Goal: Complete application form: Complete application form

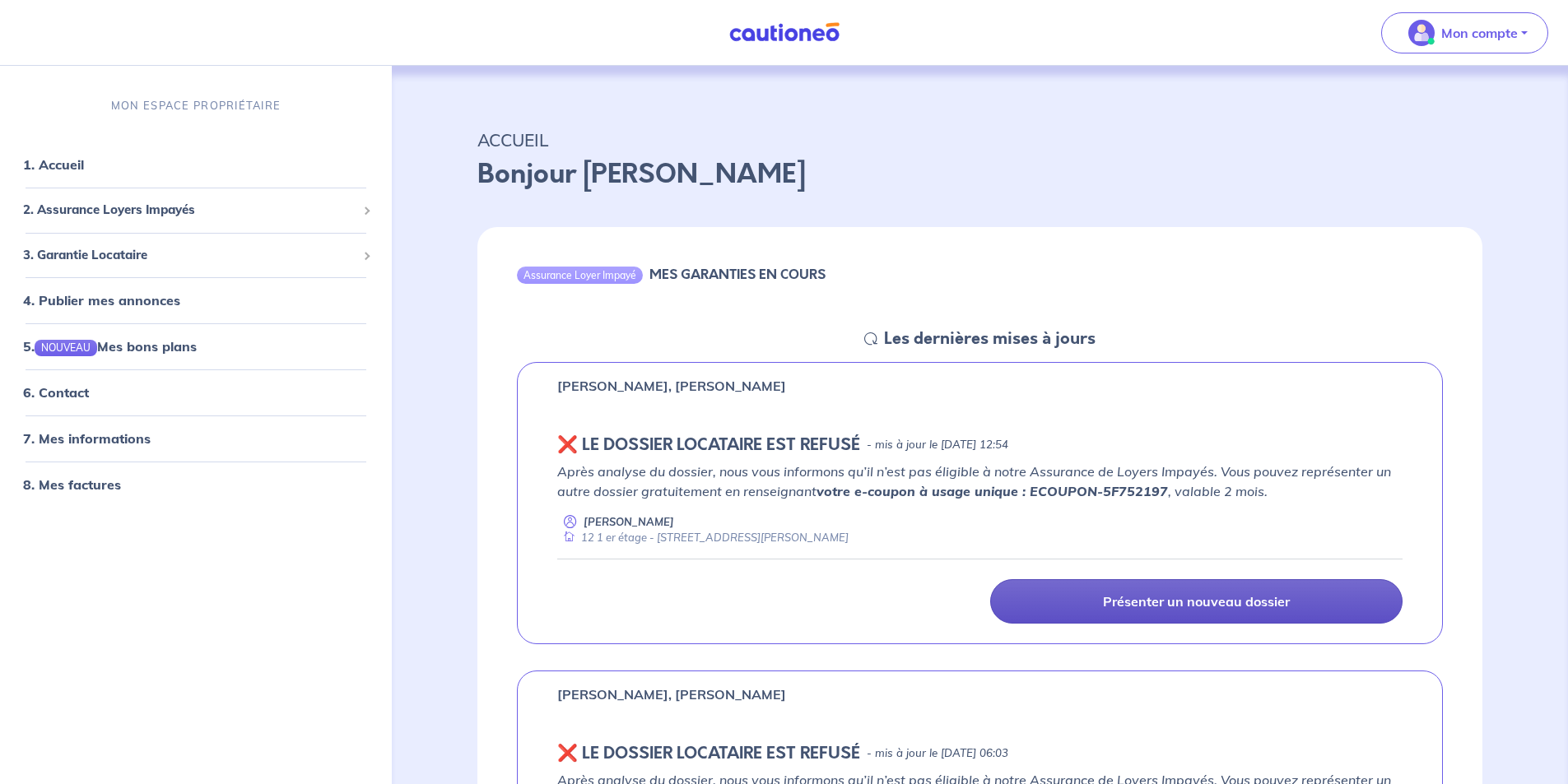
click at [1089, 608] on link "Présenter un nouveau dossier" at bounding box center [1196, 602] width 412 height 44
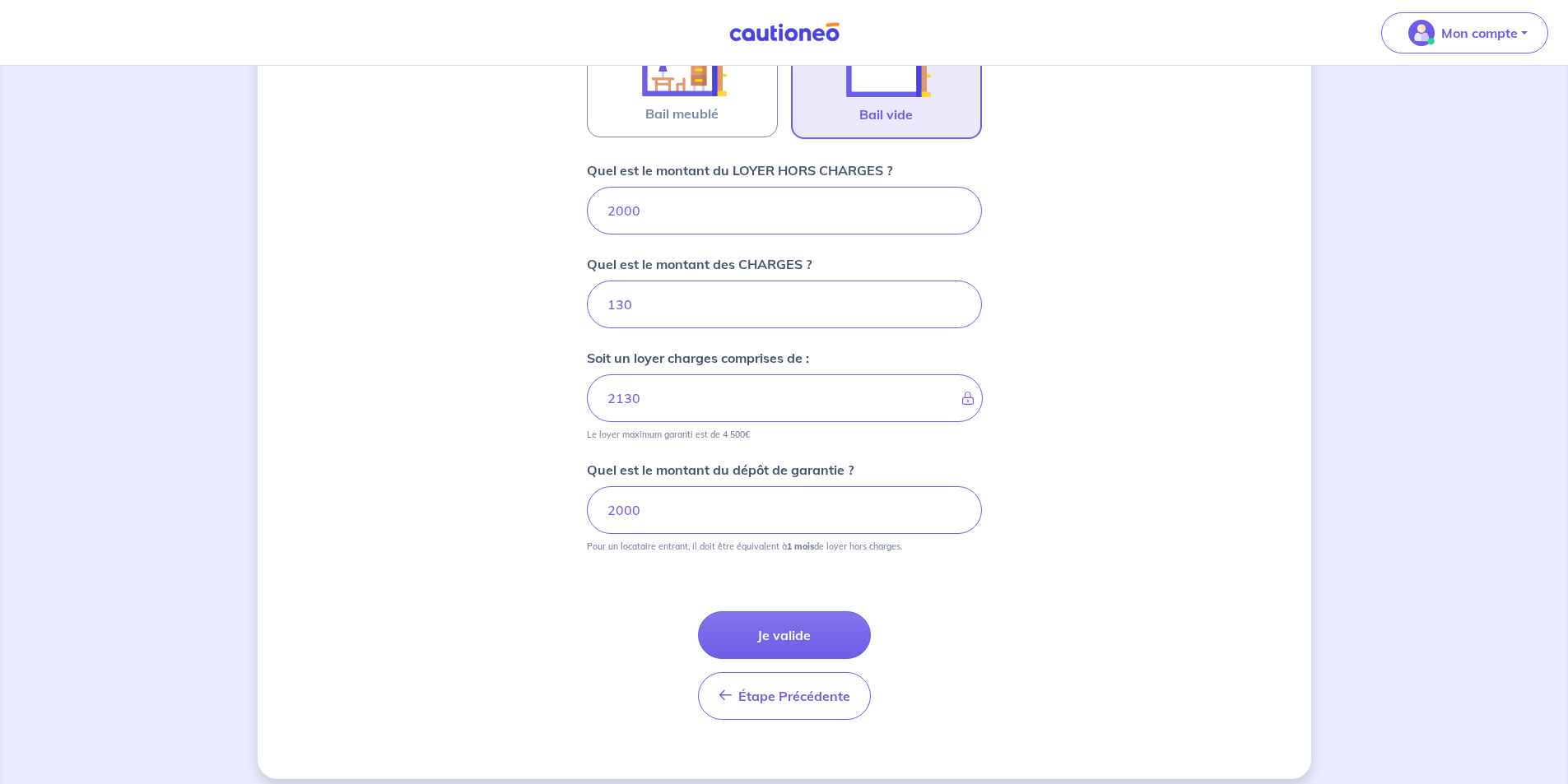
scroll to position [596, 0]
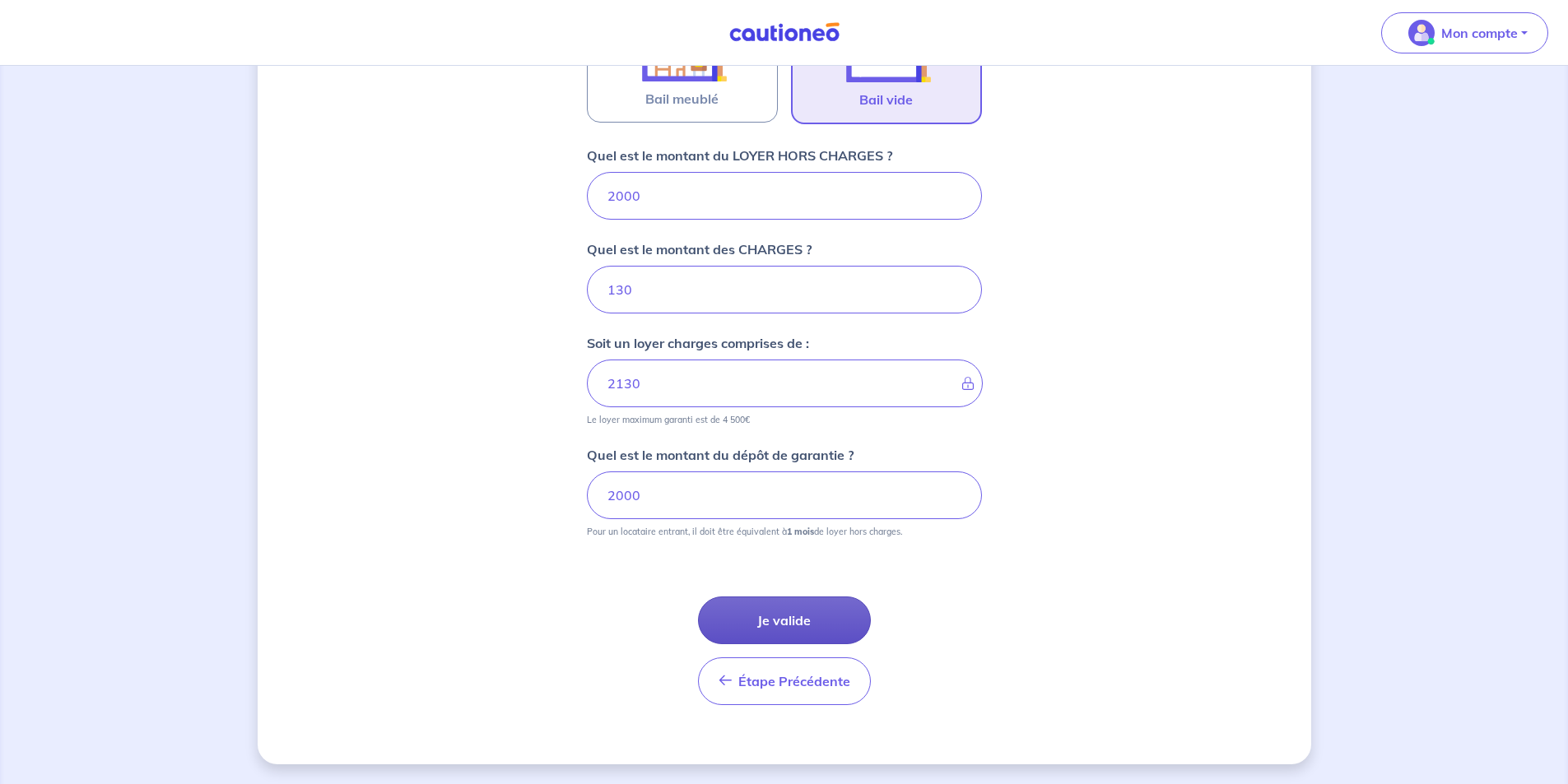
click at [781, 629] on button "Je valide" at bounding box center [784, 620] width 173 height 48
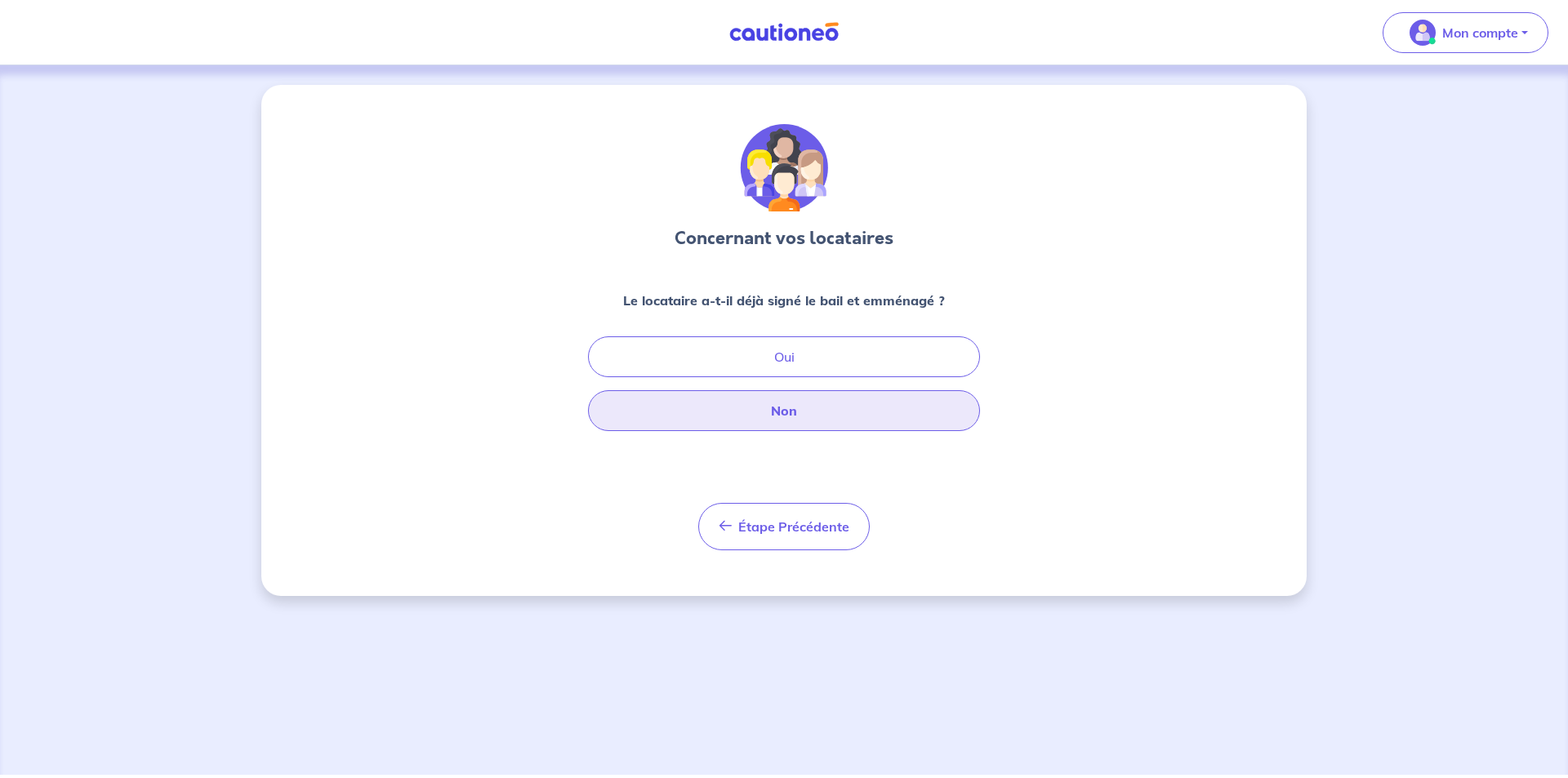
click at [773, 421] on button "Non" at bounding box center [784, 410] width 392 height 41
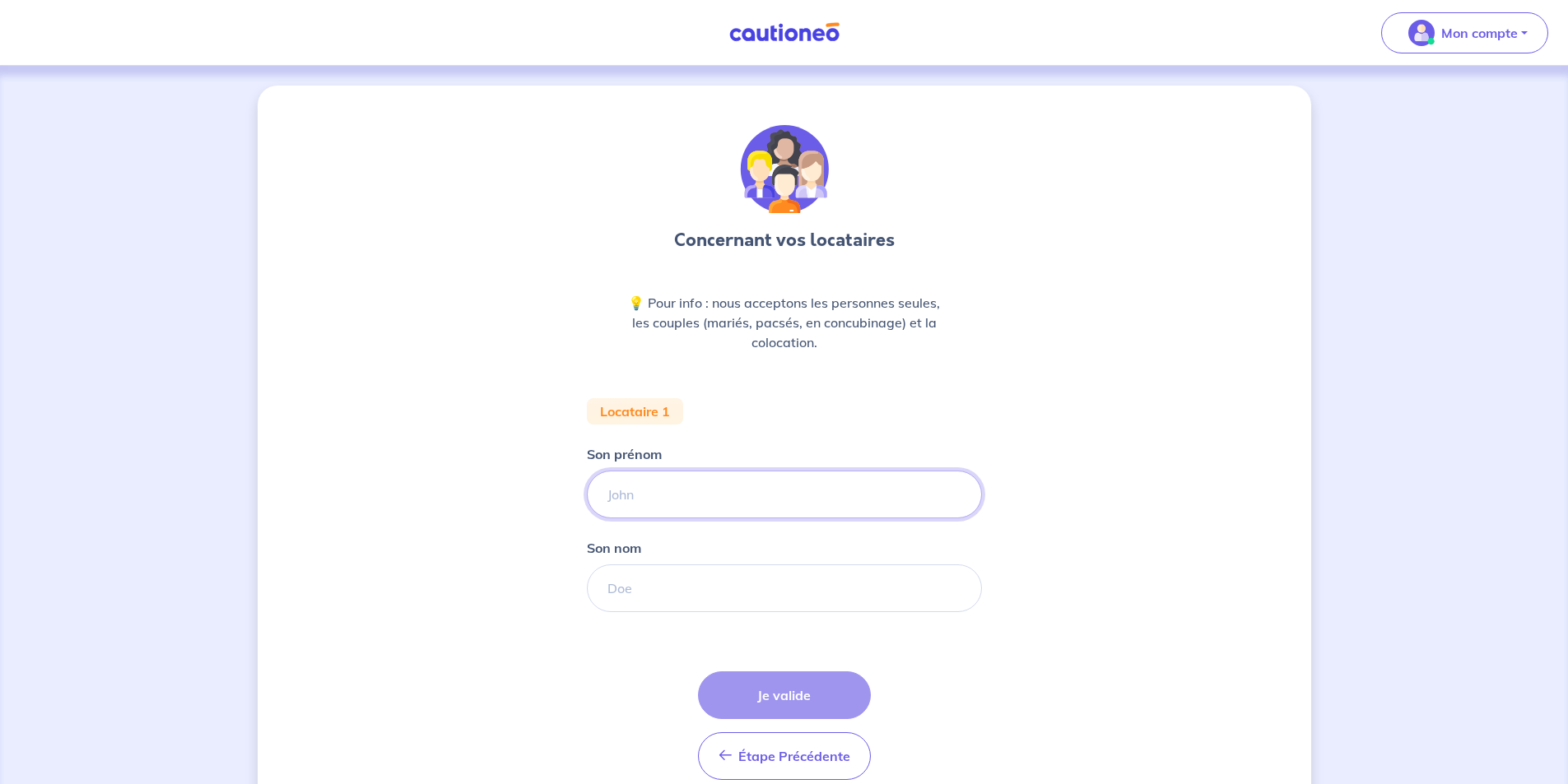
click at [695, 505] on input "Son prénom" at bounding box center [784, 495] width 395 height 48
type input "[PERSON_NAME]"
click at [688, 588] on input "Son nom" at bounding box center [784, 589] width 395 height 48
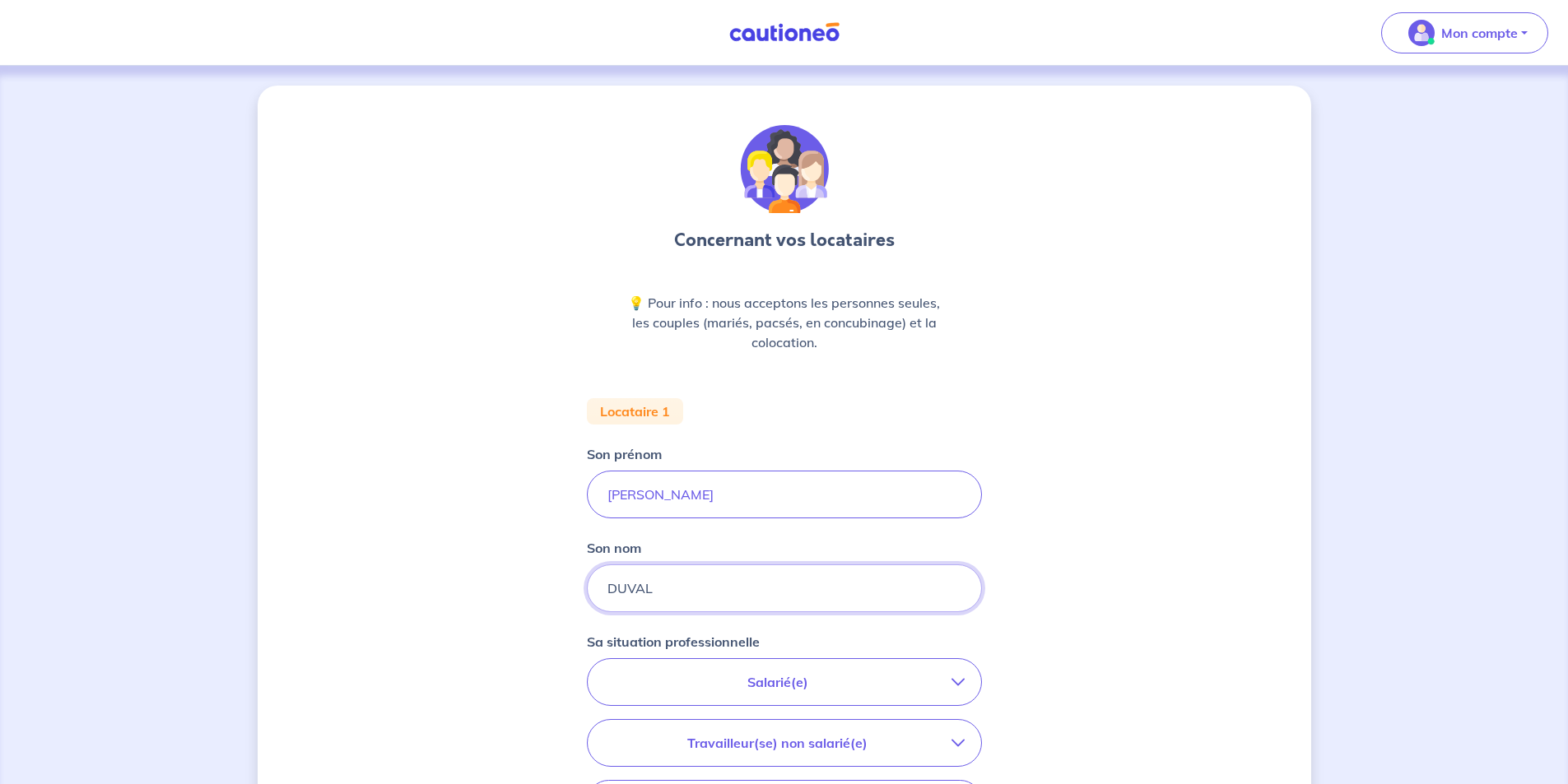
type input "DUVAL"
click at [716, 687] on p "Salarié(e)" at bounding box center [777, 682] width 348 height 19
click at [624, 731] on input "CDI hors période d'essai" at bounding box center [620, 729] width 14 height 14
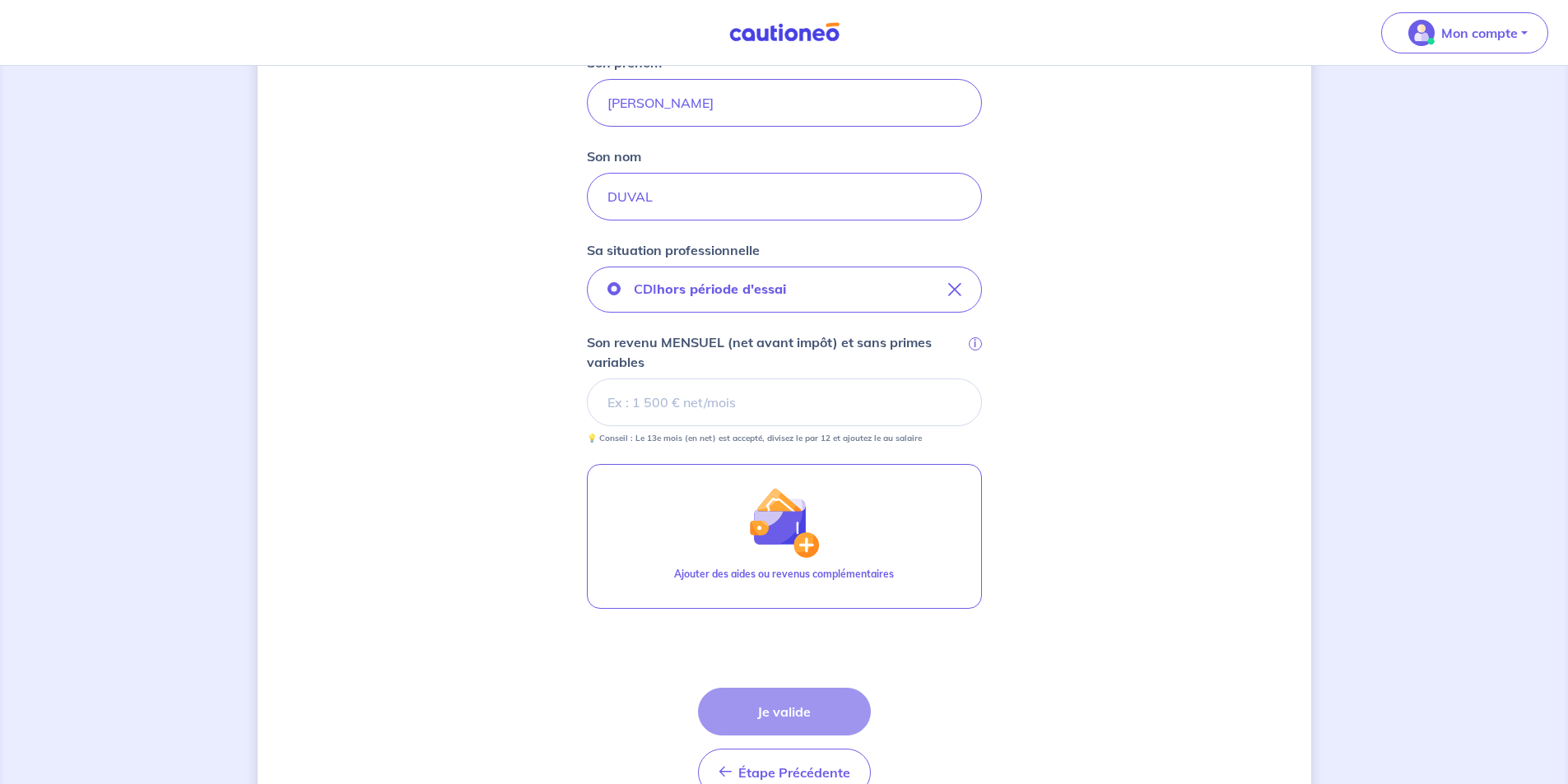
scroll to position [394, 0]
click at [791, 714] on div "Étape Précédente Précédent Je valide Je valide" at bounding box center [784, 740] width 173 height 109
click at [746, 396] on input "Son revenu MENSUEL (net avant impôt) et sans primes variables i" at bounding box center [784, 400] width 395 height 48
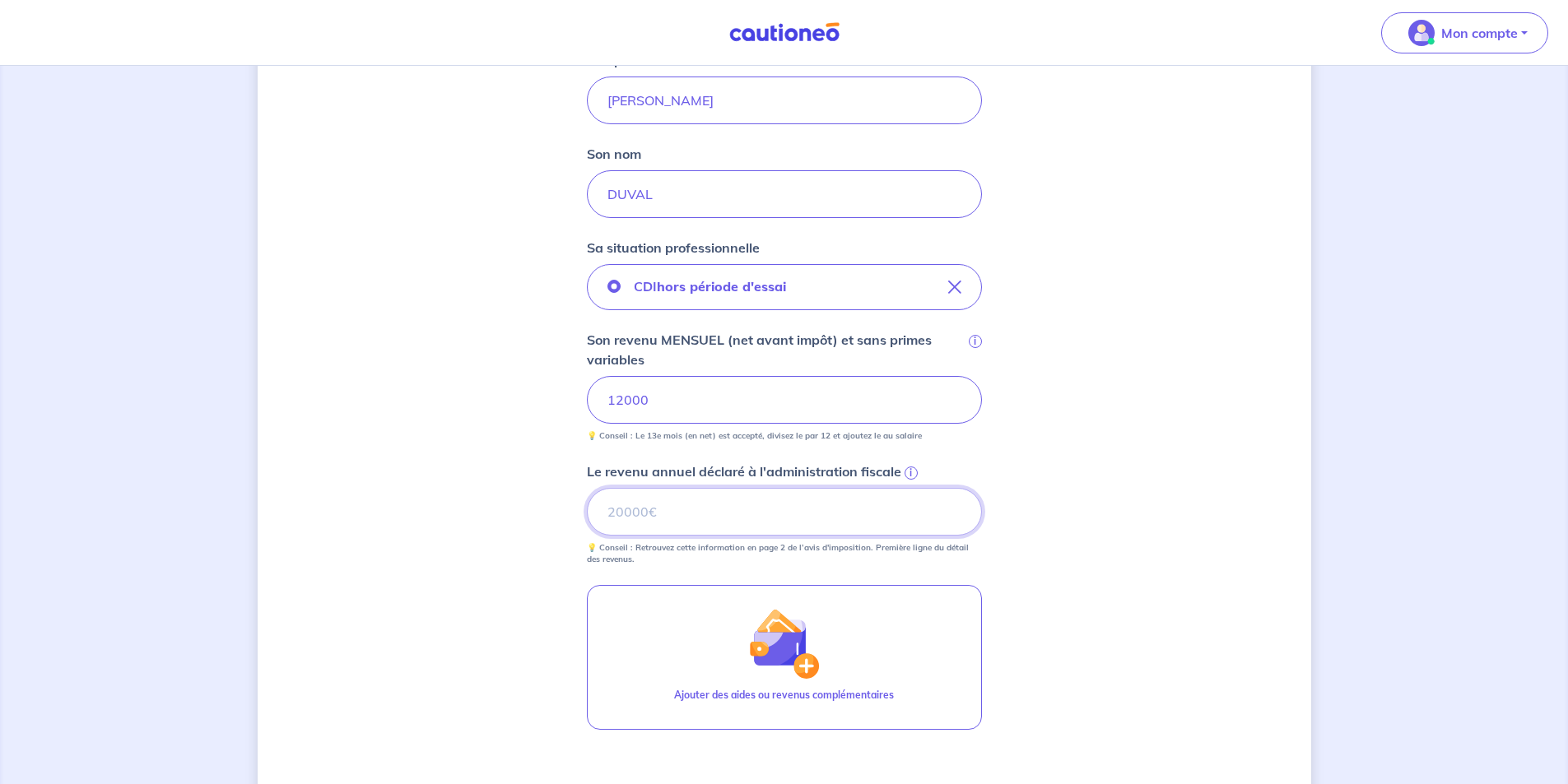
click at [670, 511] on input "Le revenu annuel déclaré à l'administration fiscale i" at bounding box center [784, 512] width 395 height 48
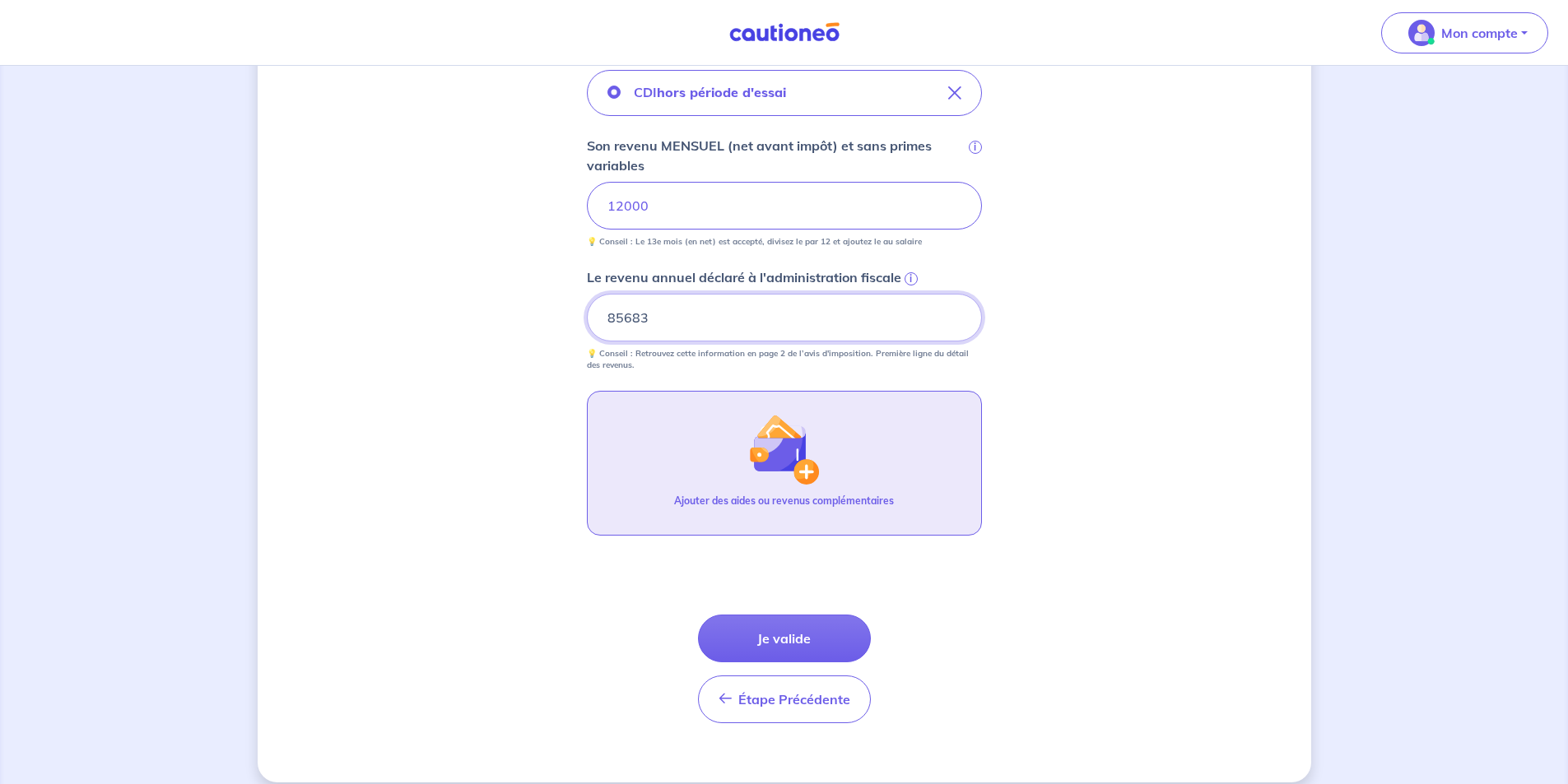
scroll to position [606, 0]
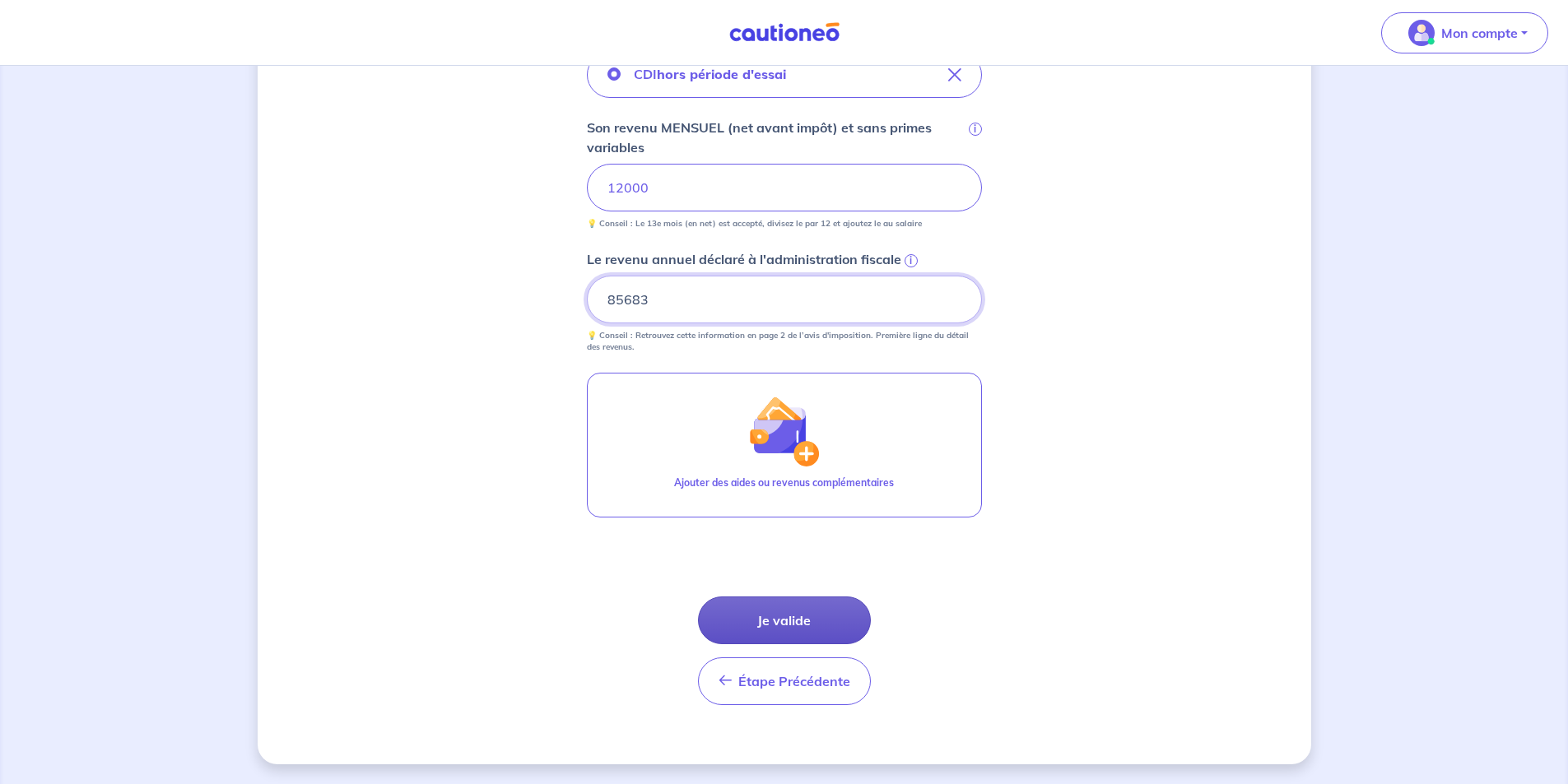
type input "85683"
click at [751, 619] on button "Je valide" at bounding box center [784, 620] width 173 height 48
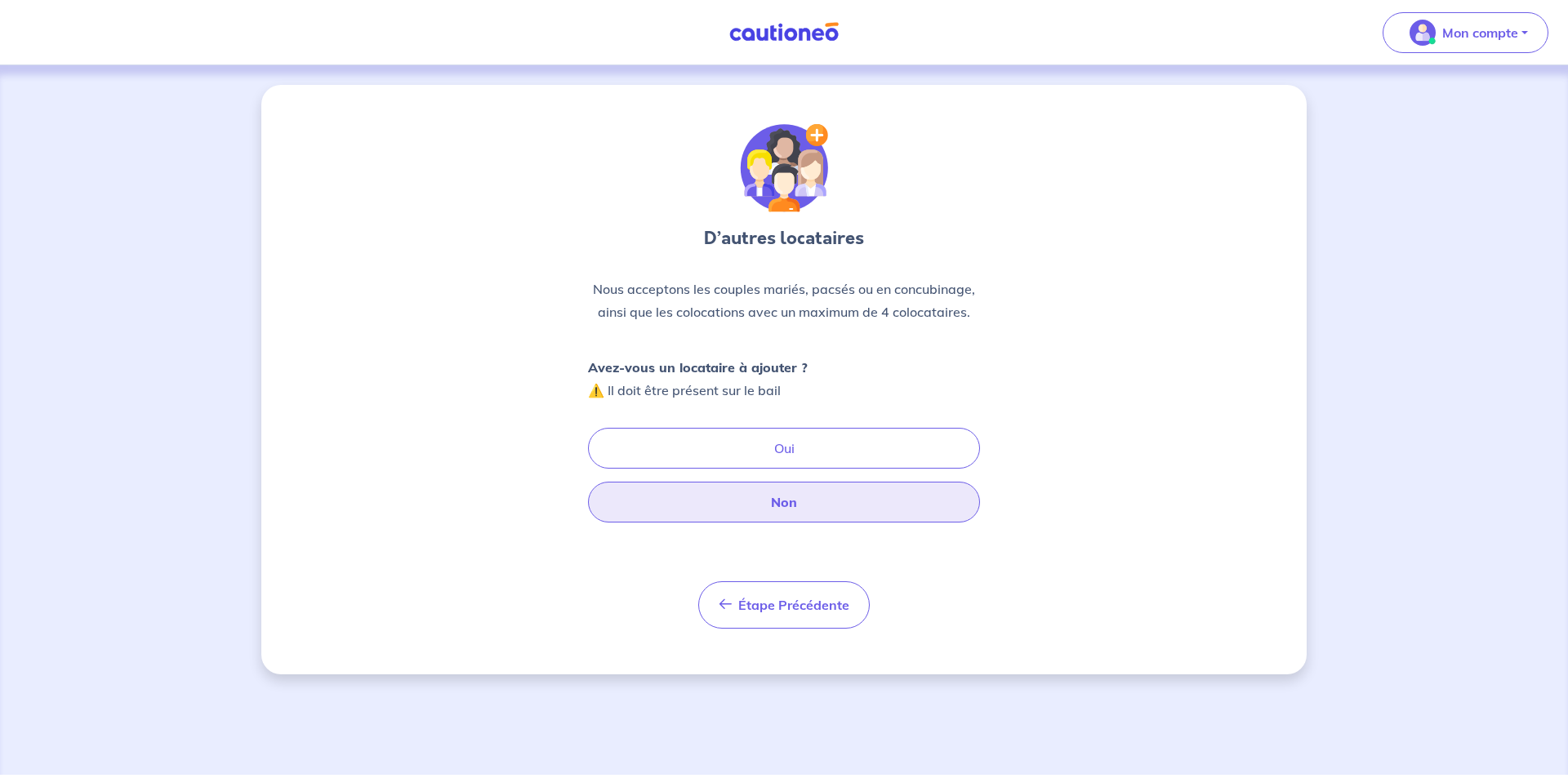
click at [747, 495] on button "Non" at bounding box center [784, 502] width 392 height 41
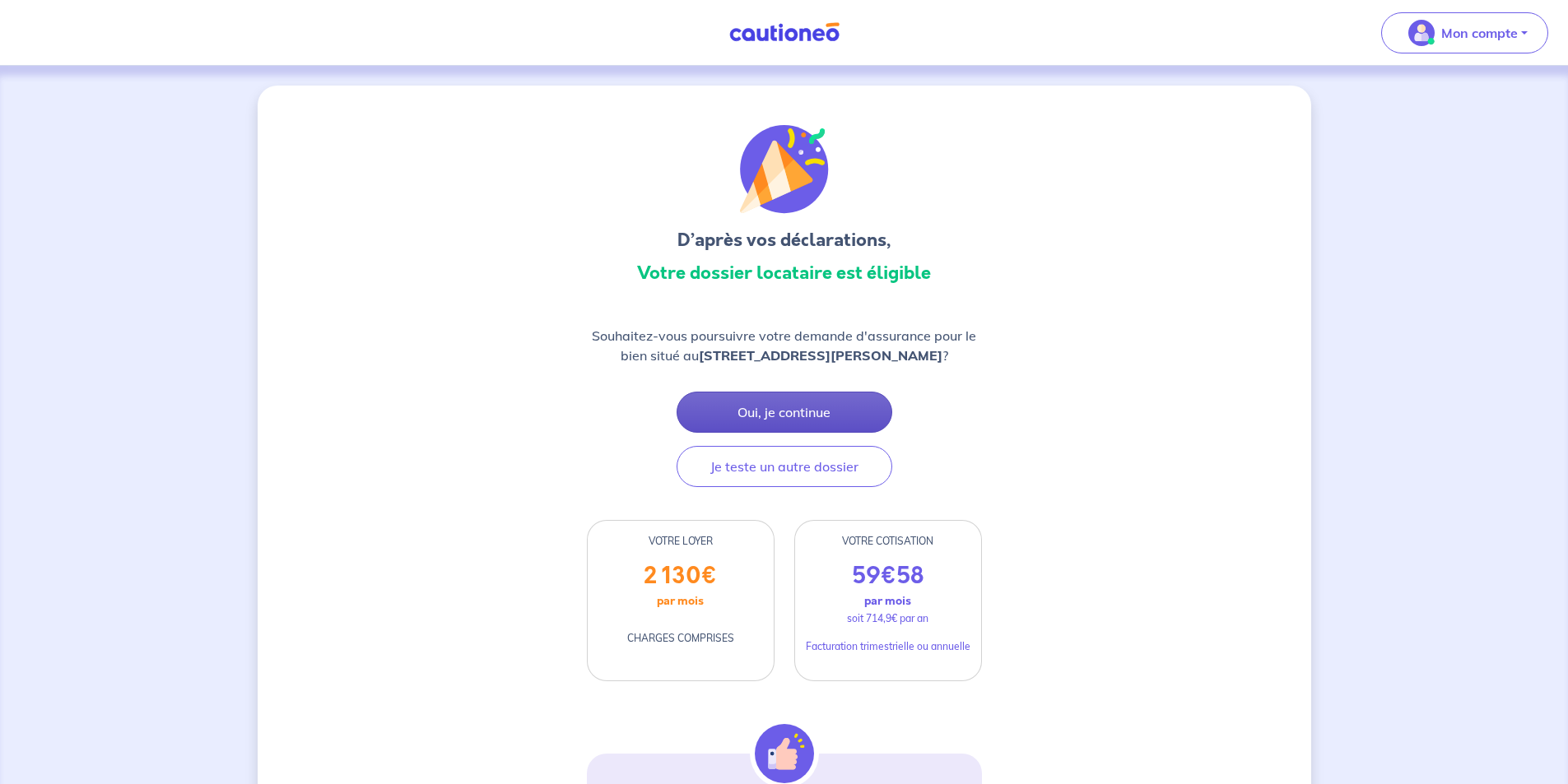
click at [774, 419] on button "Oui, je continue" at bounding box center [784, 412] width 216 height 41
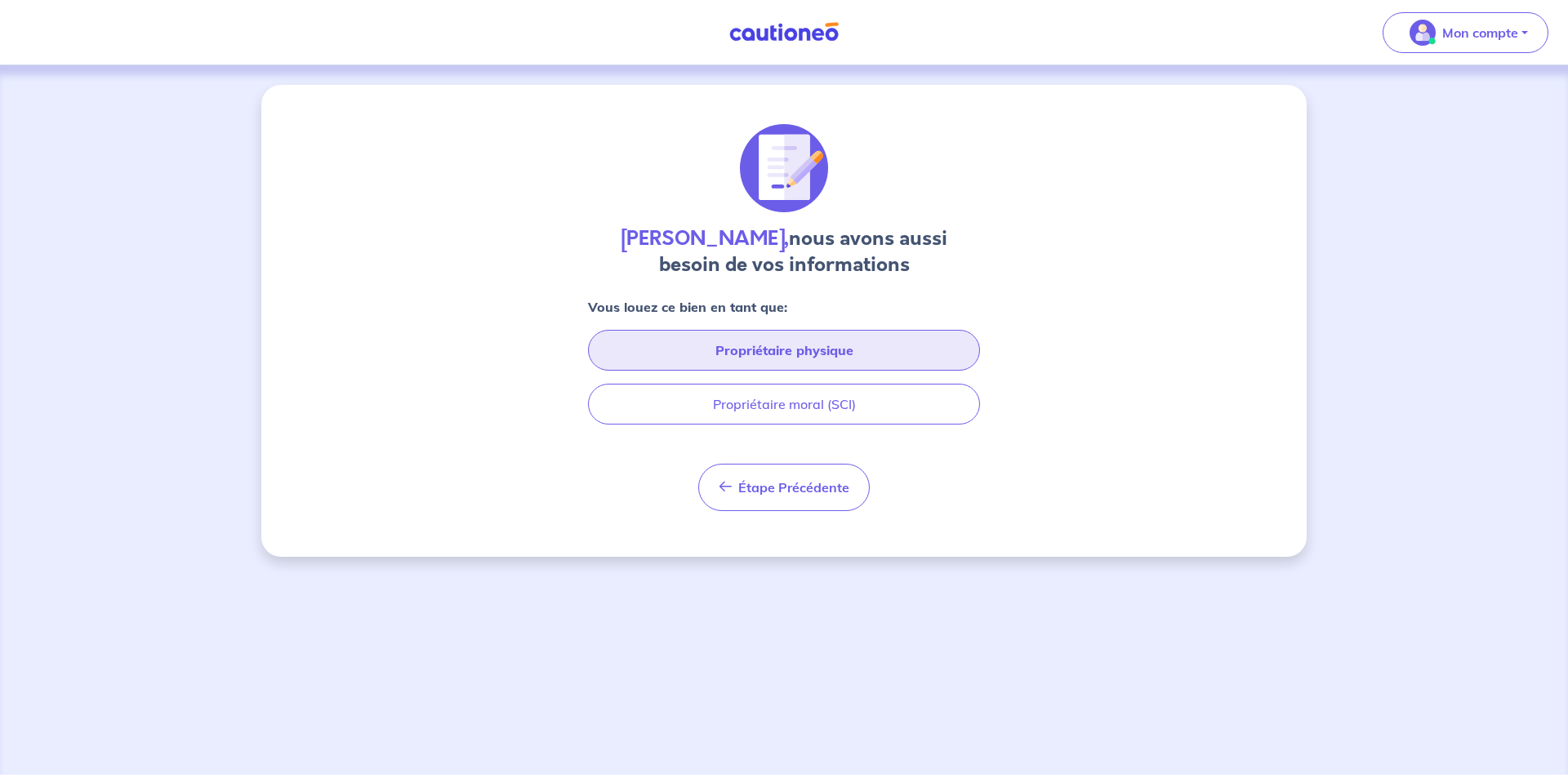
click at [749, 347] on button "Propriétaire physique" at bounding box center [784, 350] width 392 height 41
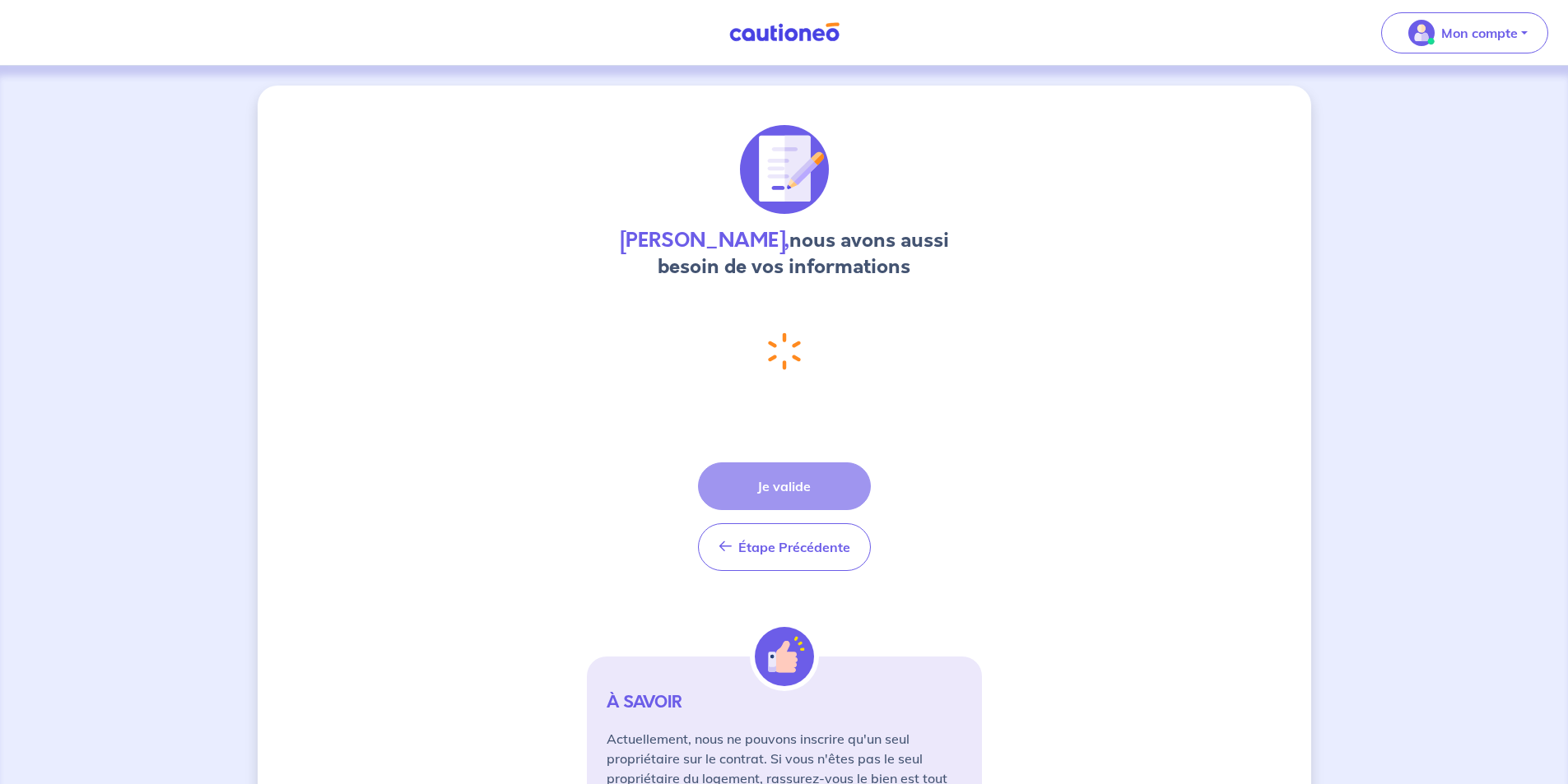
select select "FR"
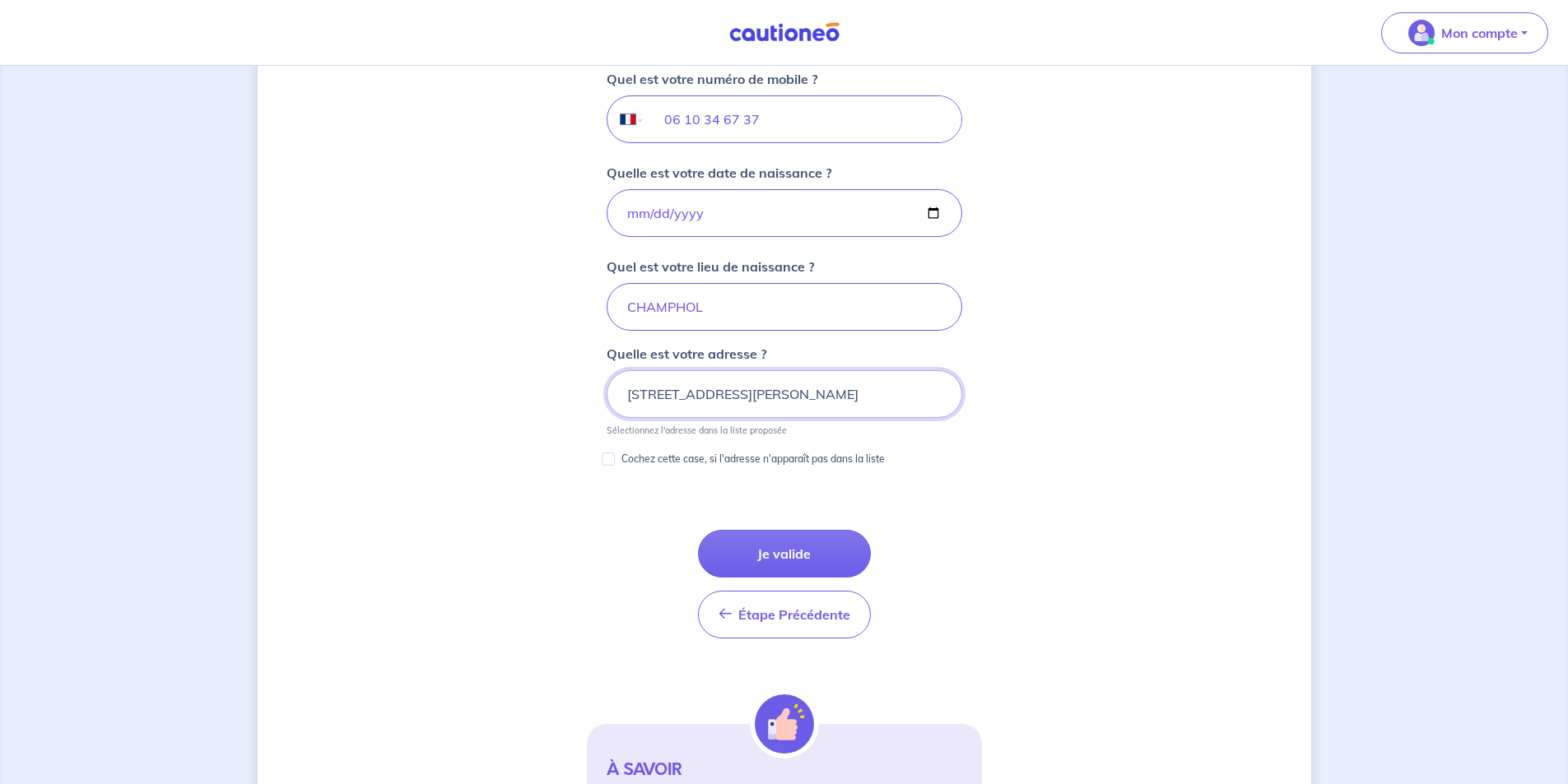
scroll to position [667, 0]
drag, startPoint x: 765, startPoint y: 556, endPoint x: 589, endPoint y: 508, distance: 182.4
click at [589, 508] on form "Vous louez ce bien en tant que : En propriétaire physique Votre nom [PERSON_NAM…" at bounding box center [784, 269] width 395 height 1273
click at [843, 393] on input "[STREET_ADDRESS][PERSON_NAME]" at bounding box center [784, 392] width 356 height 48
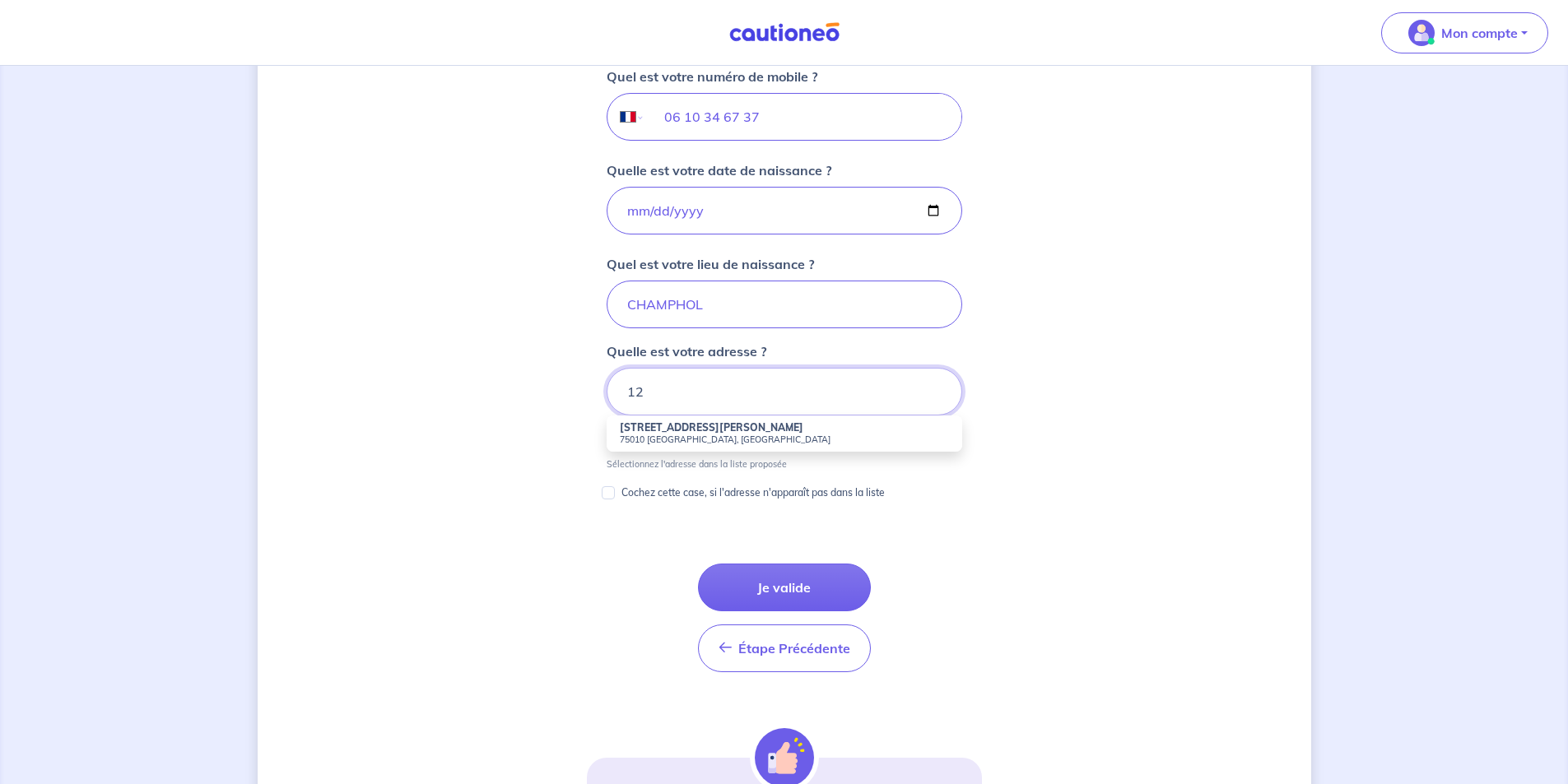
type input "1"
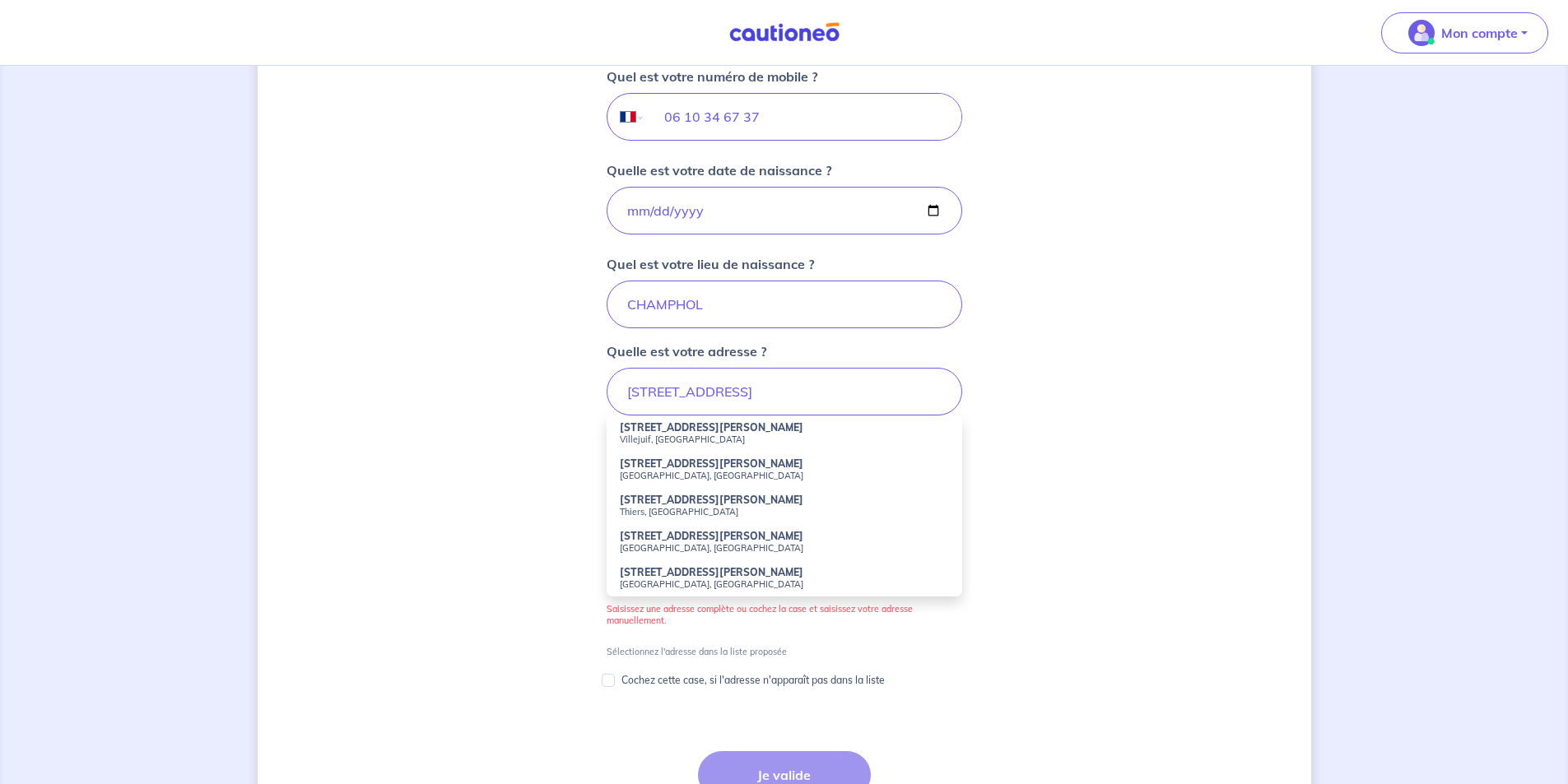
click at [724, 537] on strong "[STREET_ADDRESS][PERSON_NAME]" at bounding box center [711, 535] width 183 height 12
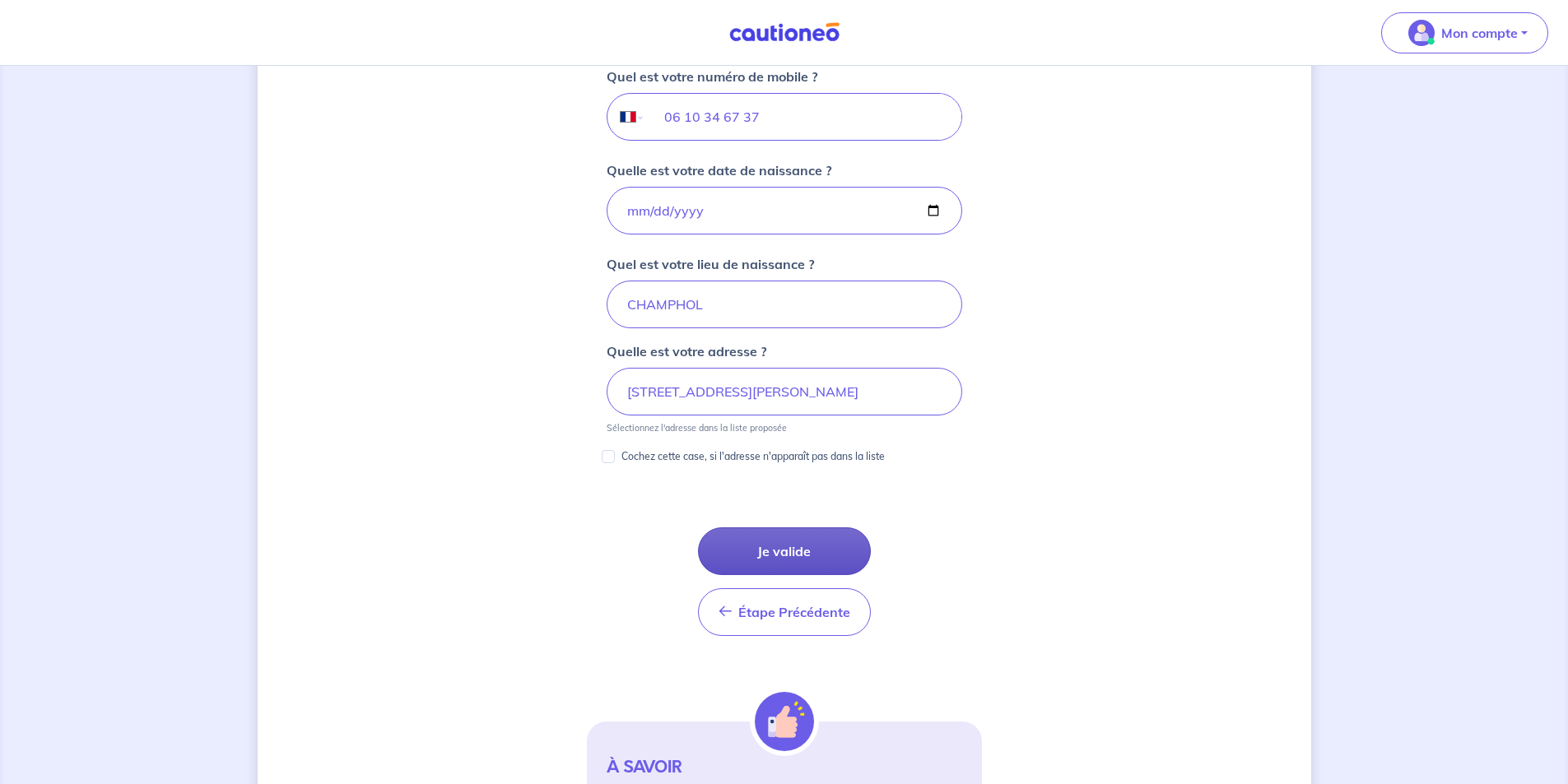
click at [756, 543] on button "Je valide" at bounding box center [784, 551] width 173 height 48
type input "[STREET_ADDRESS][PERSON_NAME]"
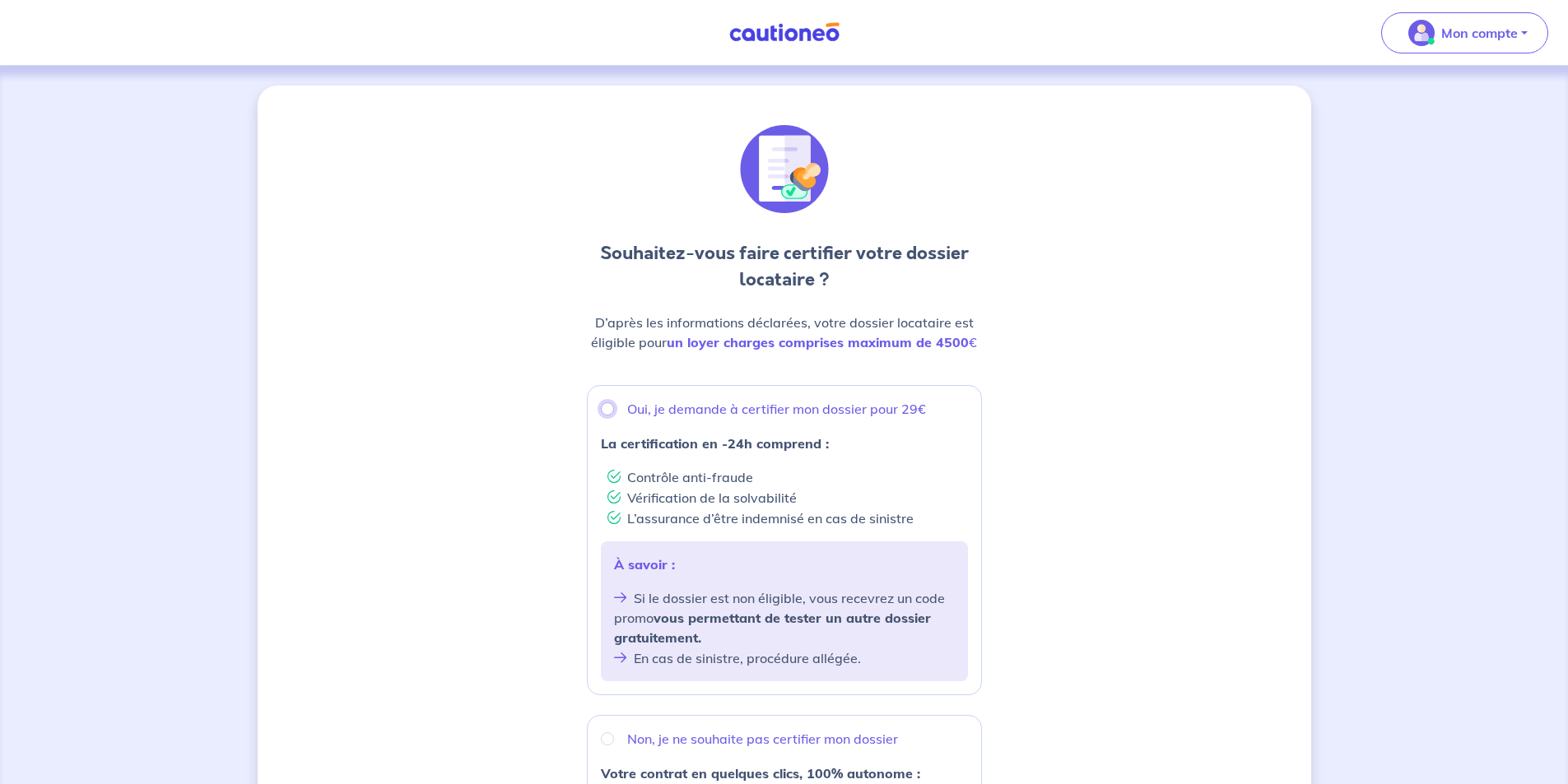
click at [608, 404] on input "Oui, je demande à certifier mon dossier pour 29€" at bounding box center [607, 409] width 13 height 13
radio input "true"
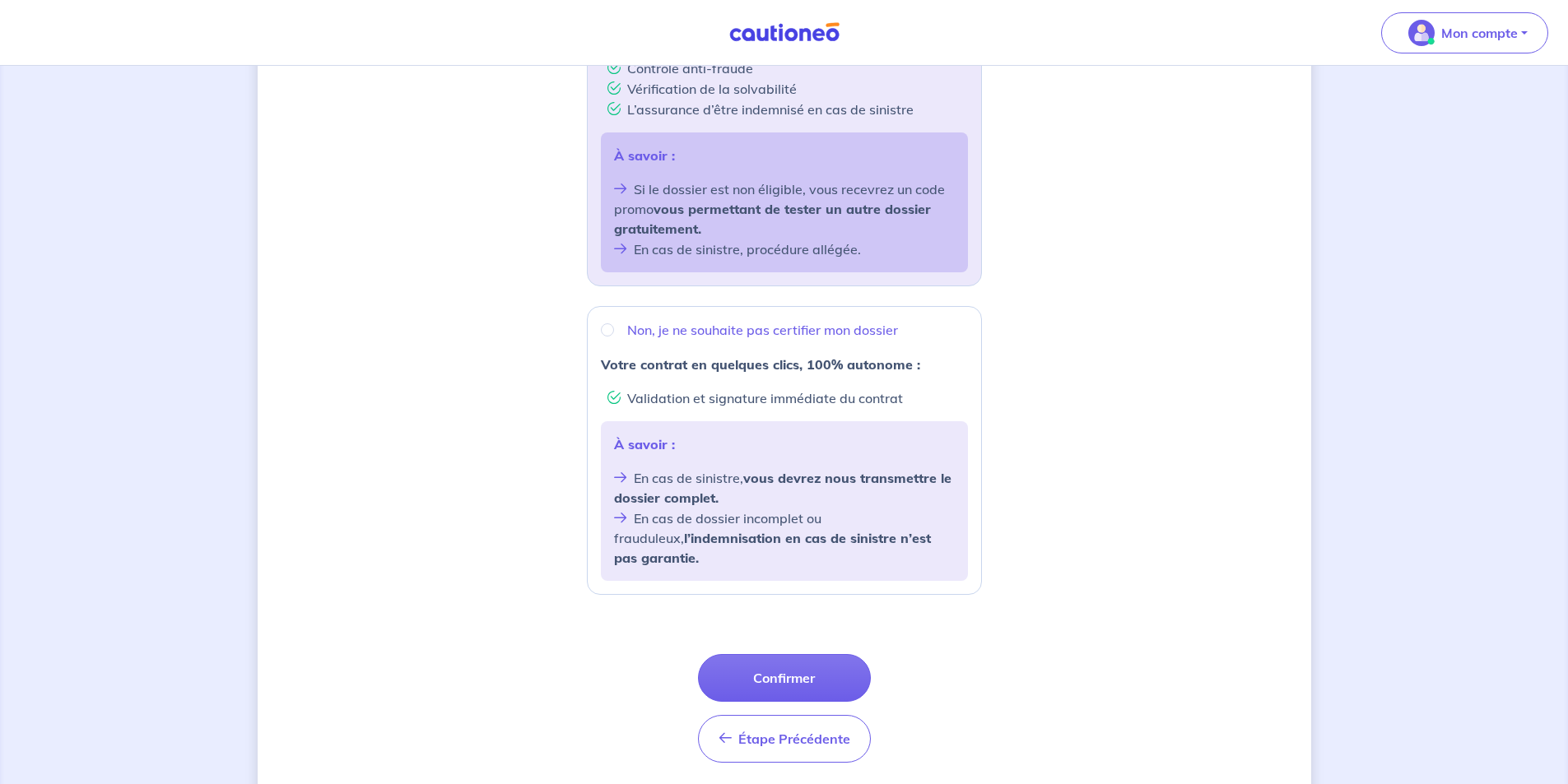
scroll to position [412, 0]
click at [772, 651] on button "Confirmer" at bounding box center [784, 675] width 173 height 48
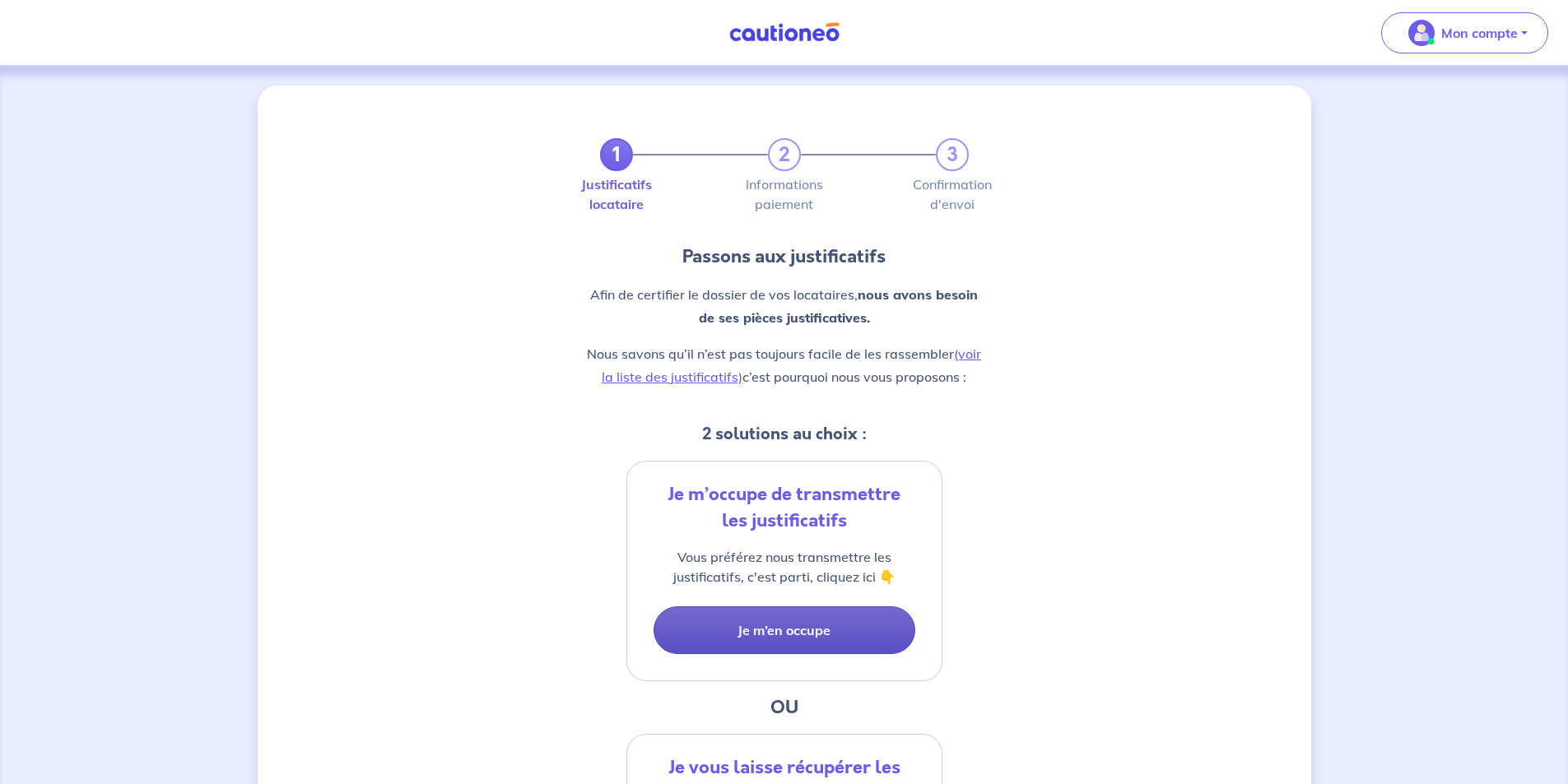
click at [733, 626] on button "Je m’en occupe" at bounding box center [784, 630] width 262 height 48
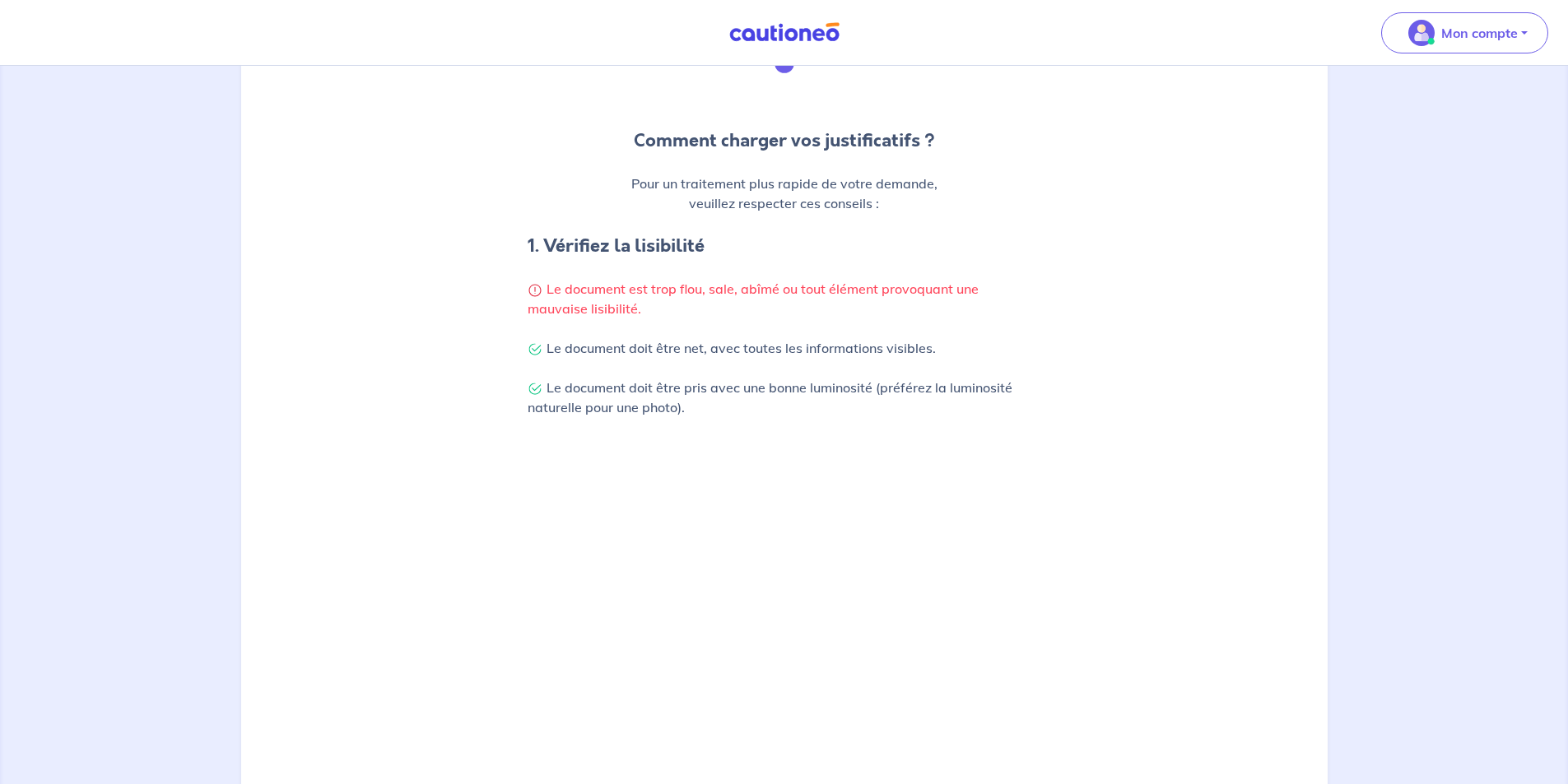
scroll to position [394, 0]
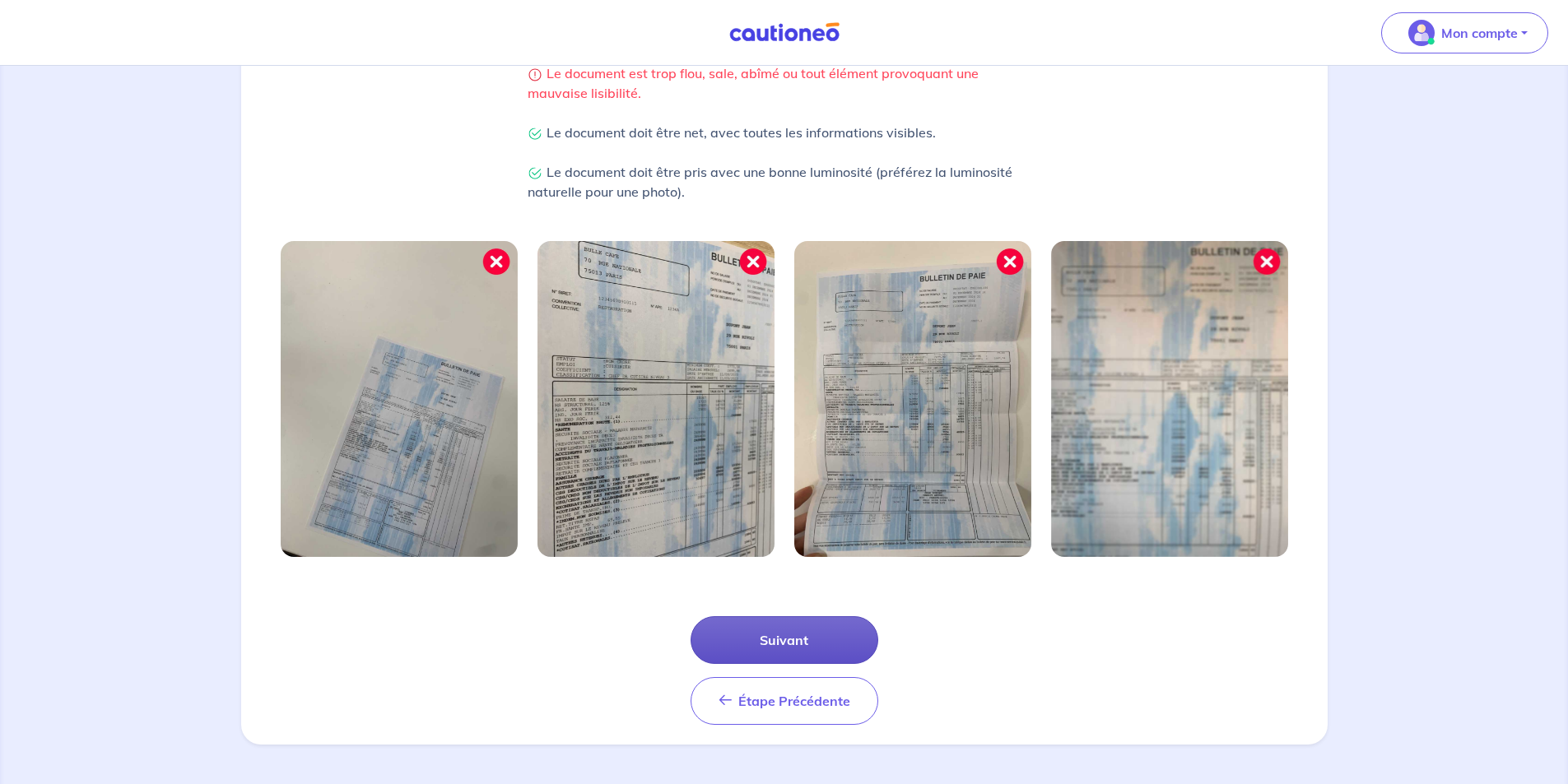
click at [776, 640] on button "Suivant" at bounding box center [784, 640] width 188 height 48
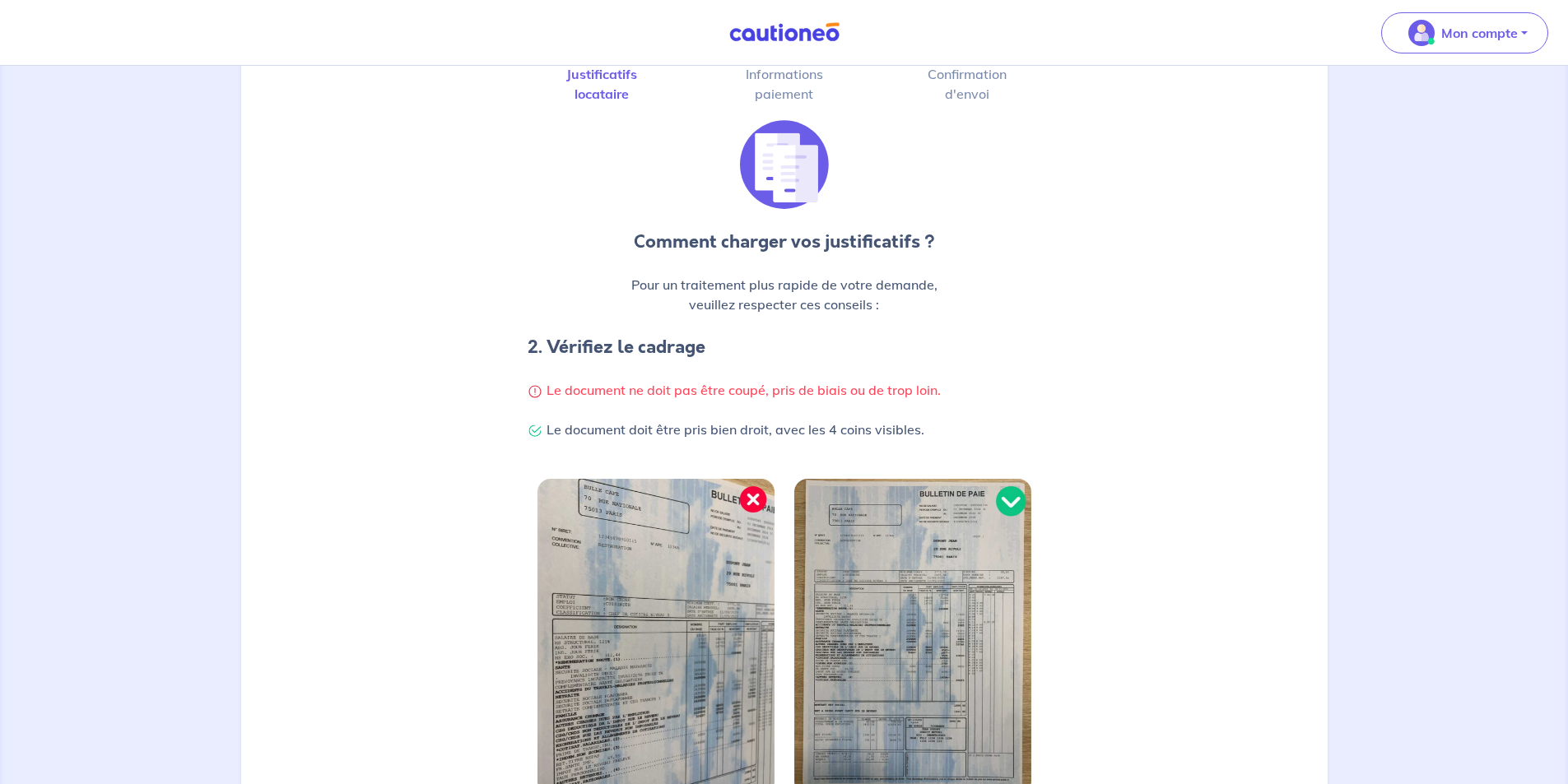
scroll to position [315, 0]
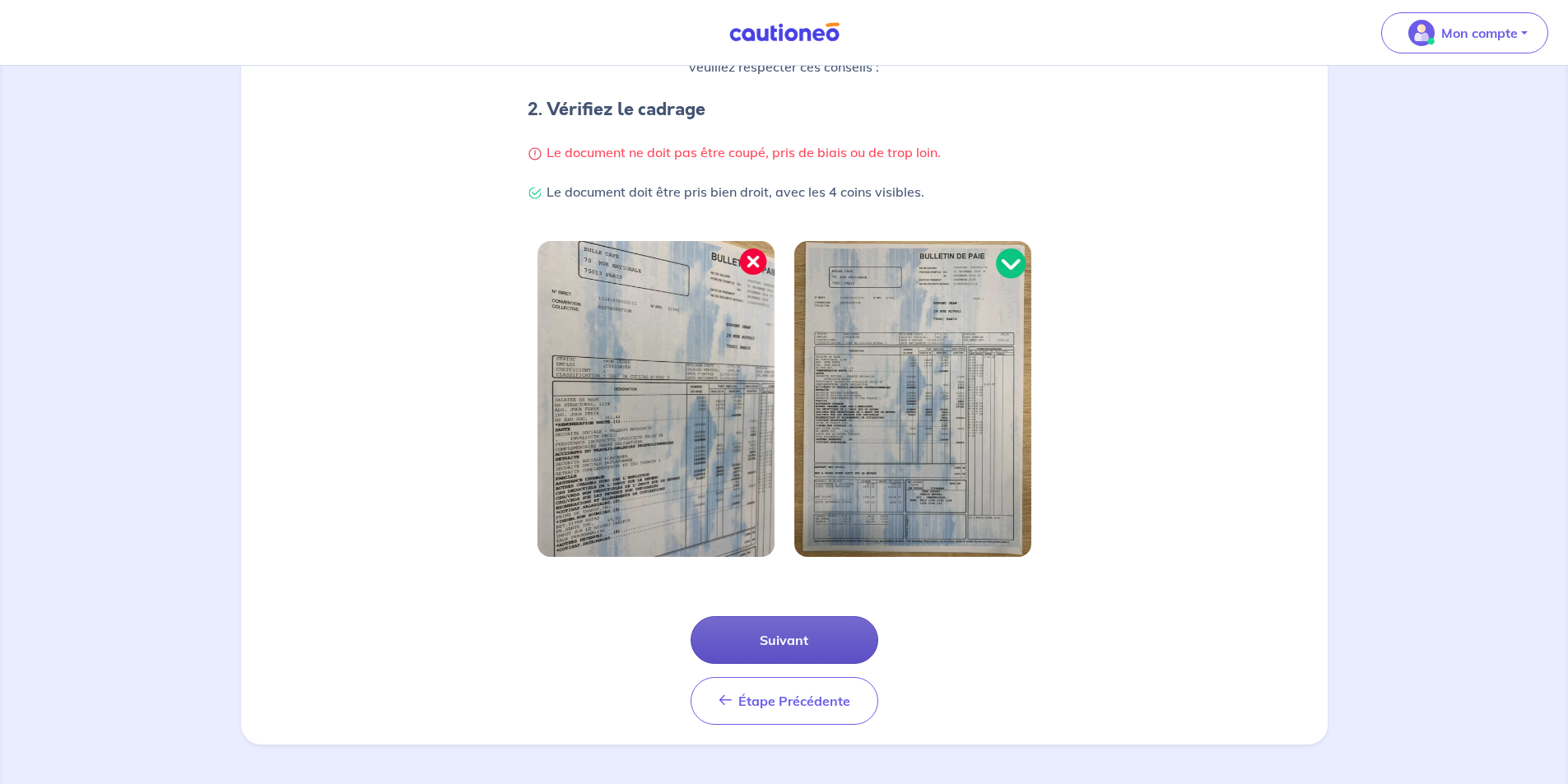
click at [766, 644] on button "Suivant" at bounding box center [784, 640] width 188 height 48
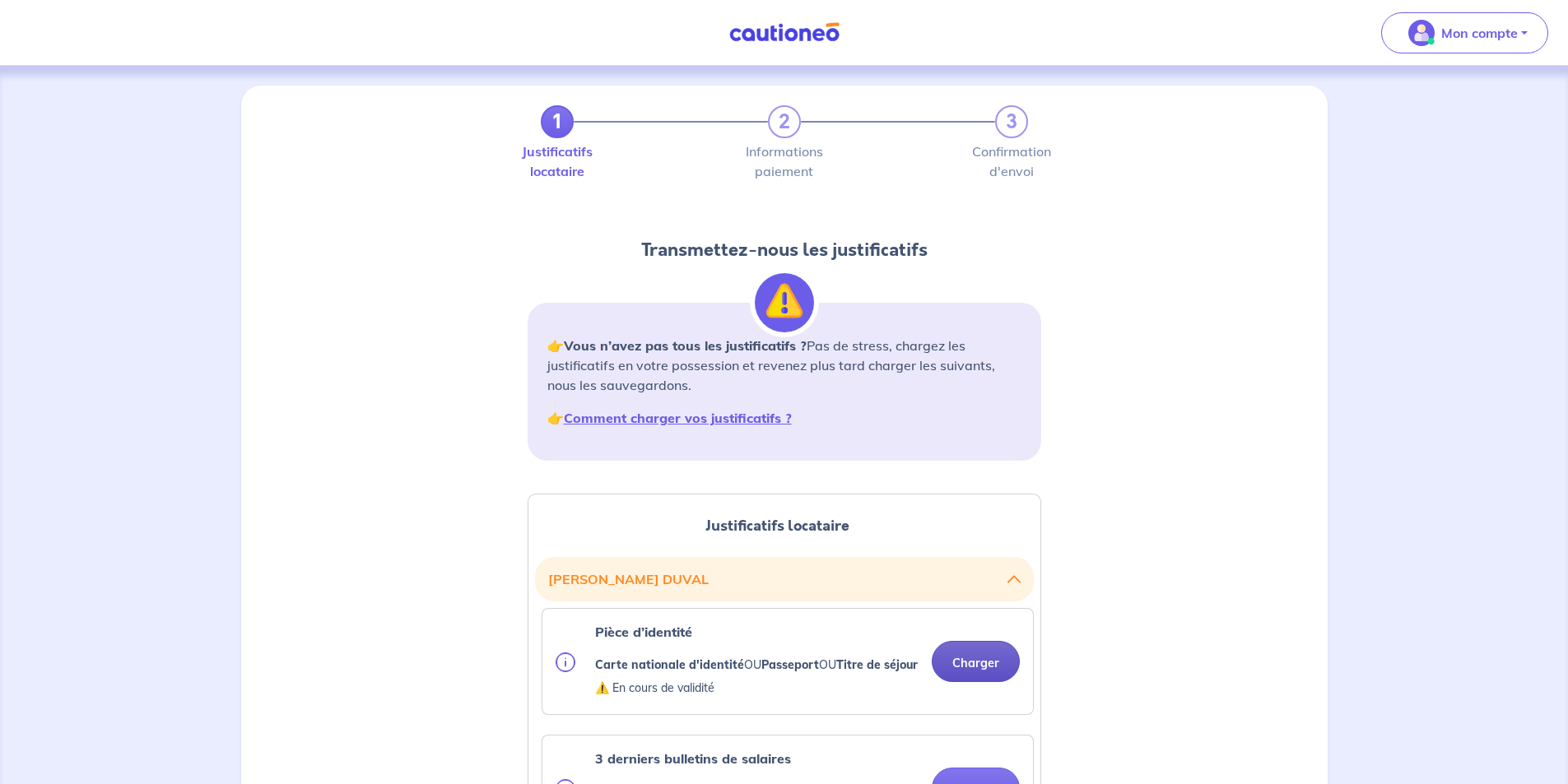
click at [973, 674] on button "Charger" at bounding box center [976, 661] width 88 height 41
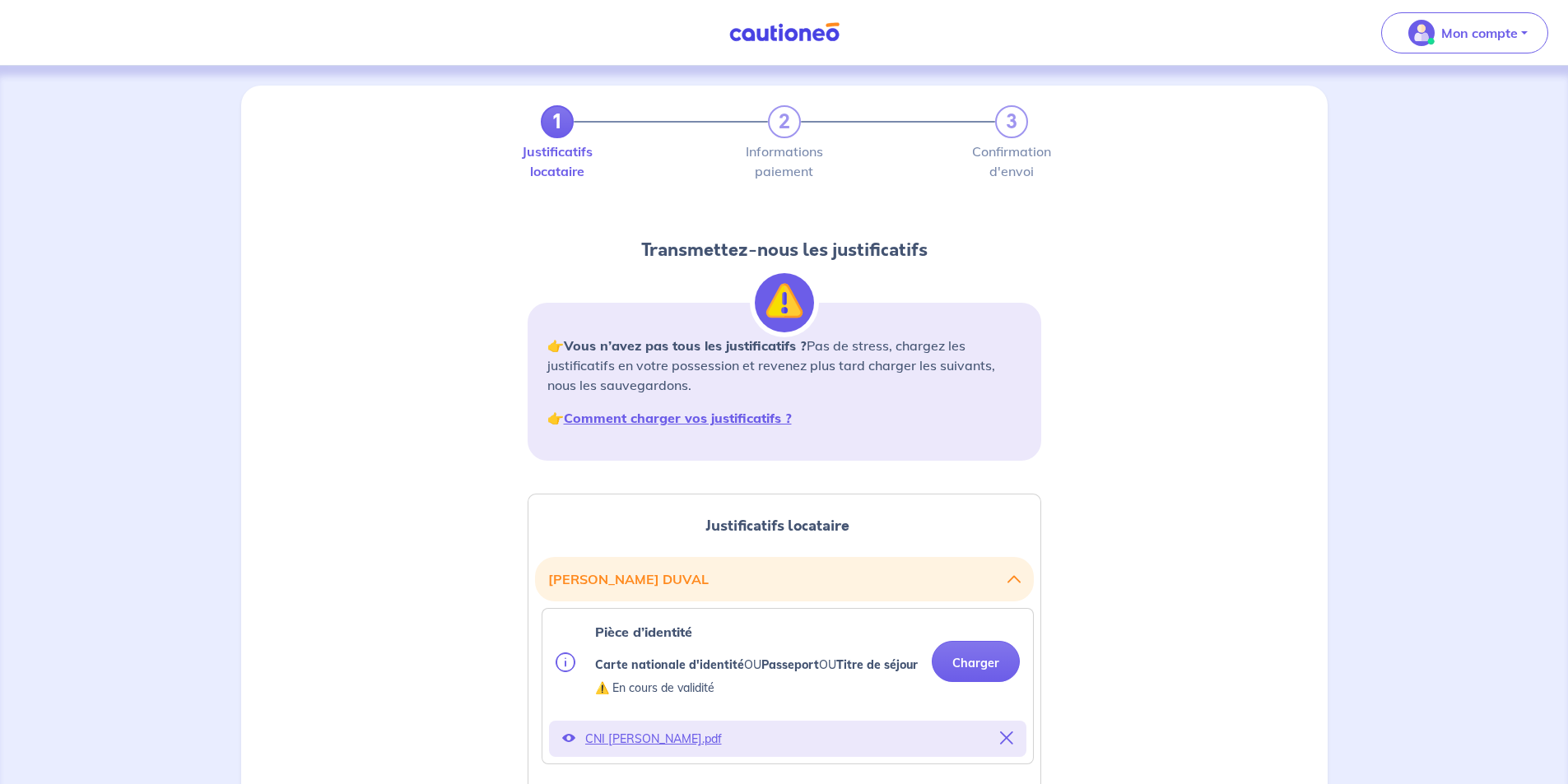
scroll to position [247, 0]
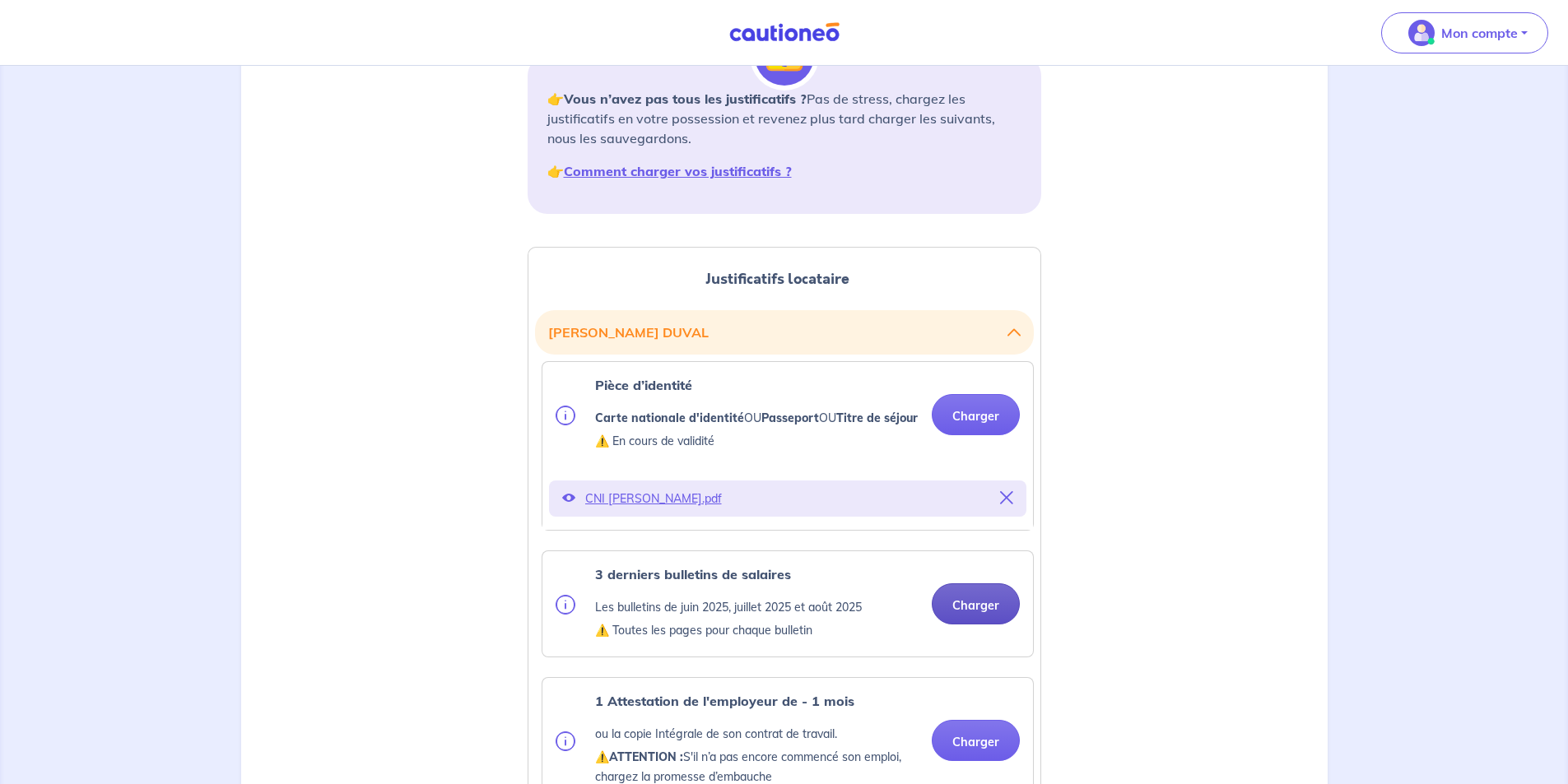
click at [975, 625] on button "Charger" at bounding box center [976, 603] width 88 height 41
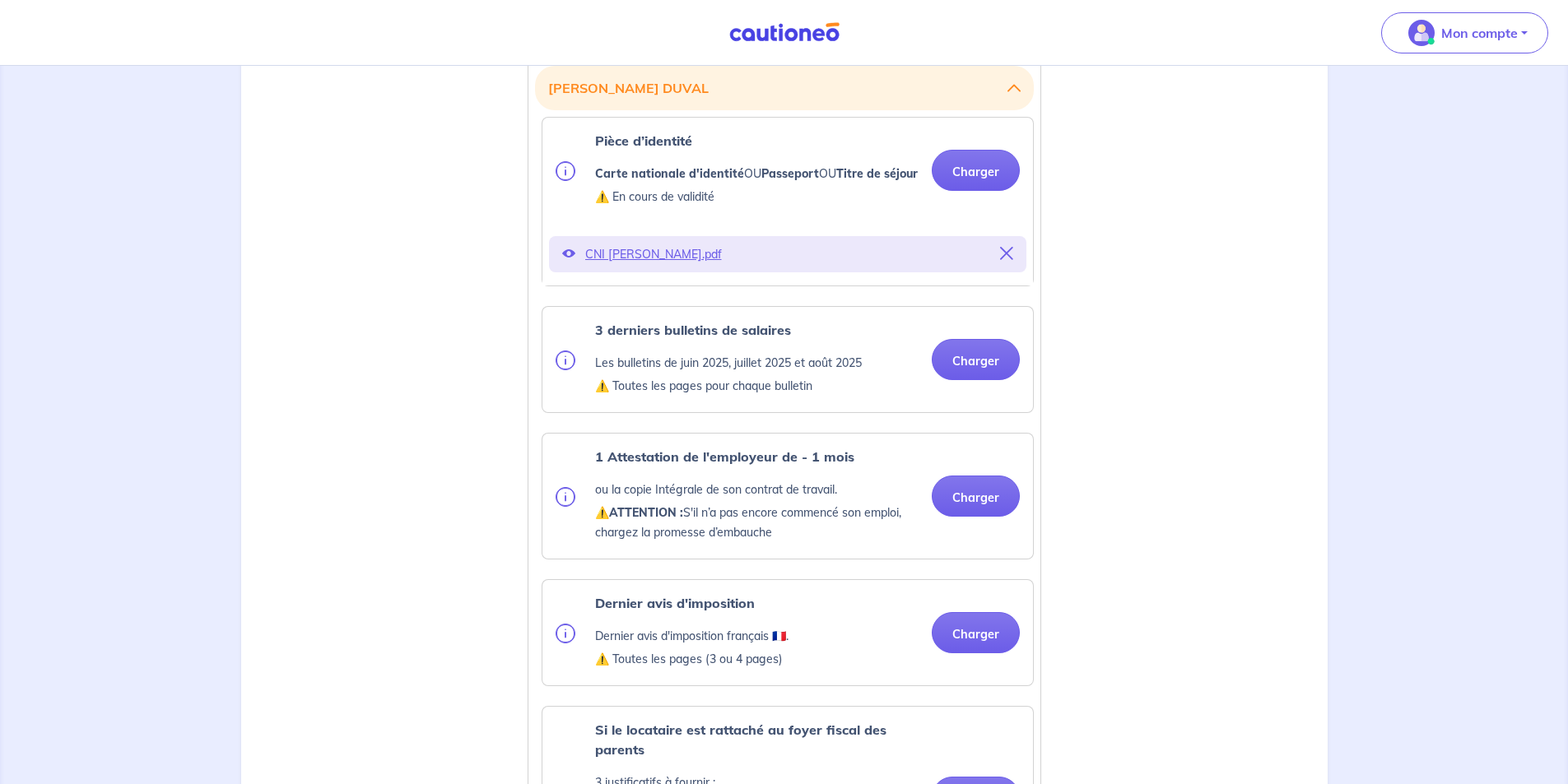
scroll to position [494, 0]
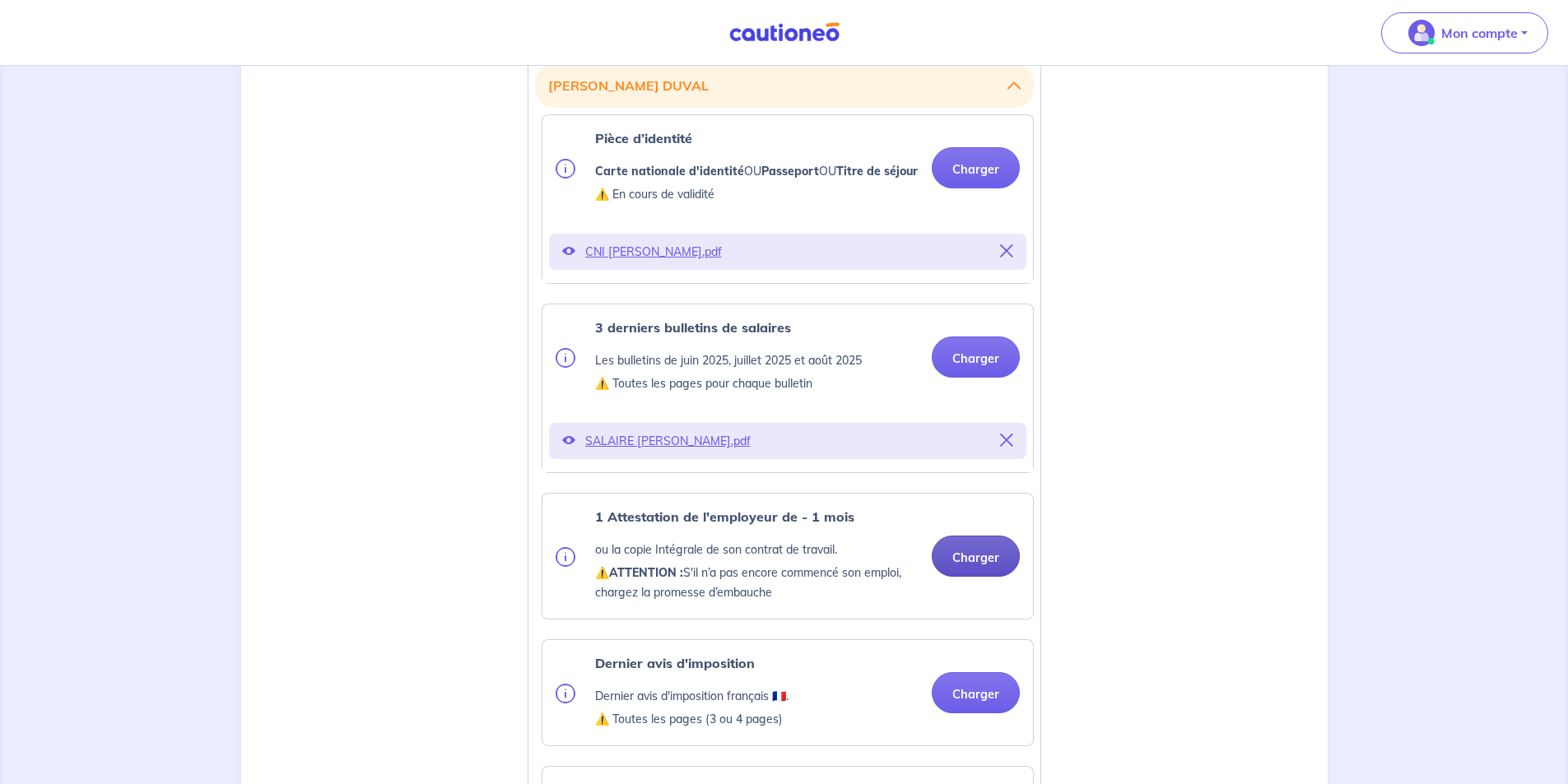
click at [984, 577] on button "Charger" at bounding box center [976, 556] width 88 height 41
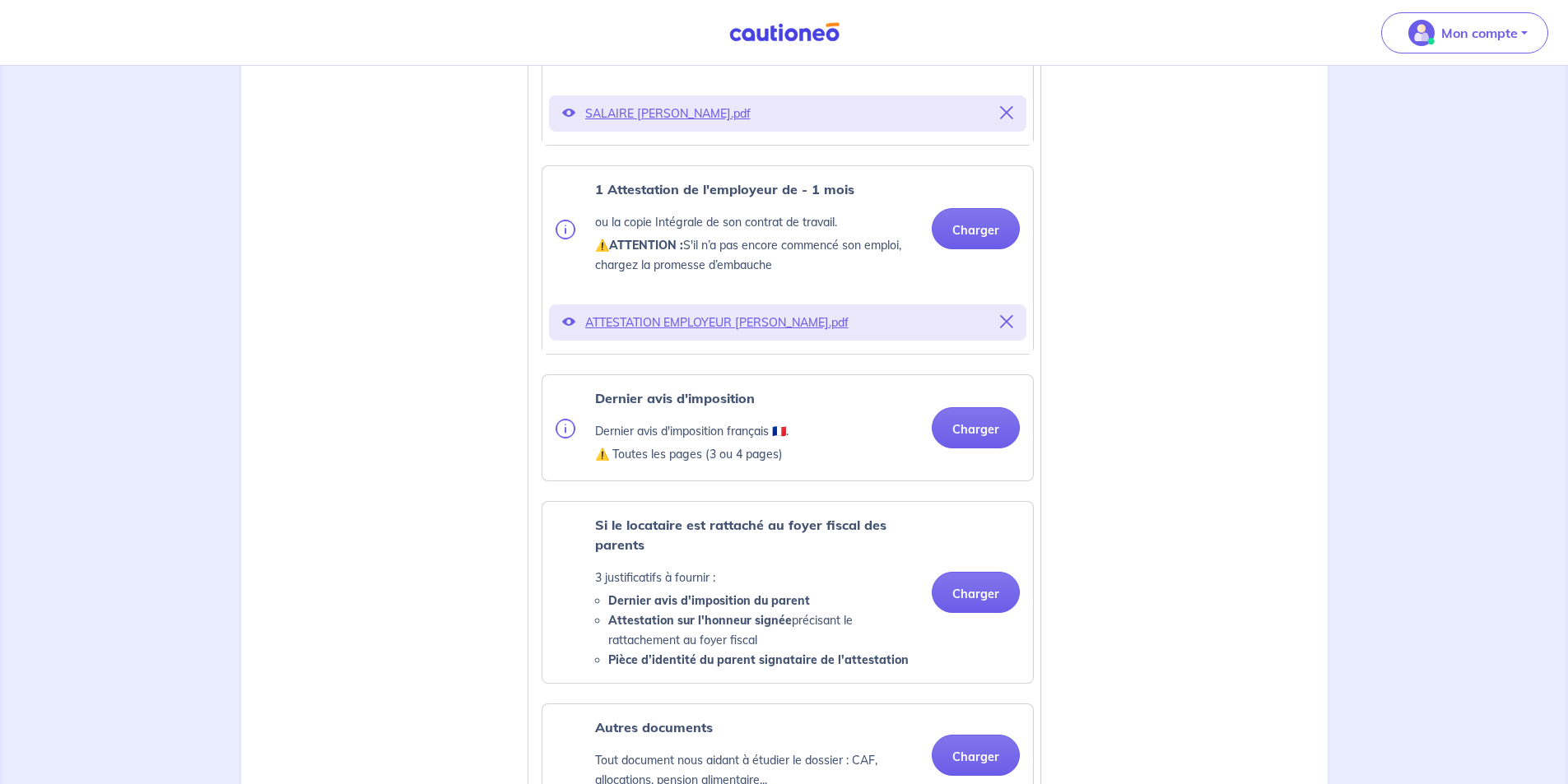
scroll to position [823, 0]
click at [966, 444] on button "Charger" at bounding box center [976, 426] width 88 height 41
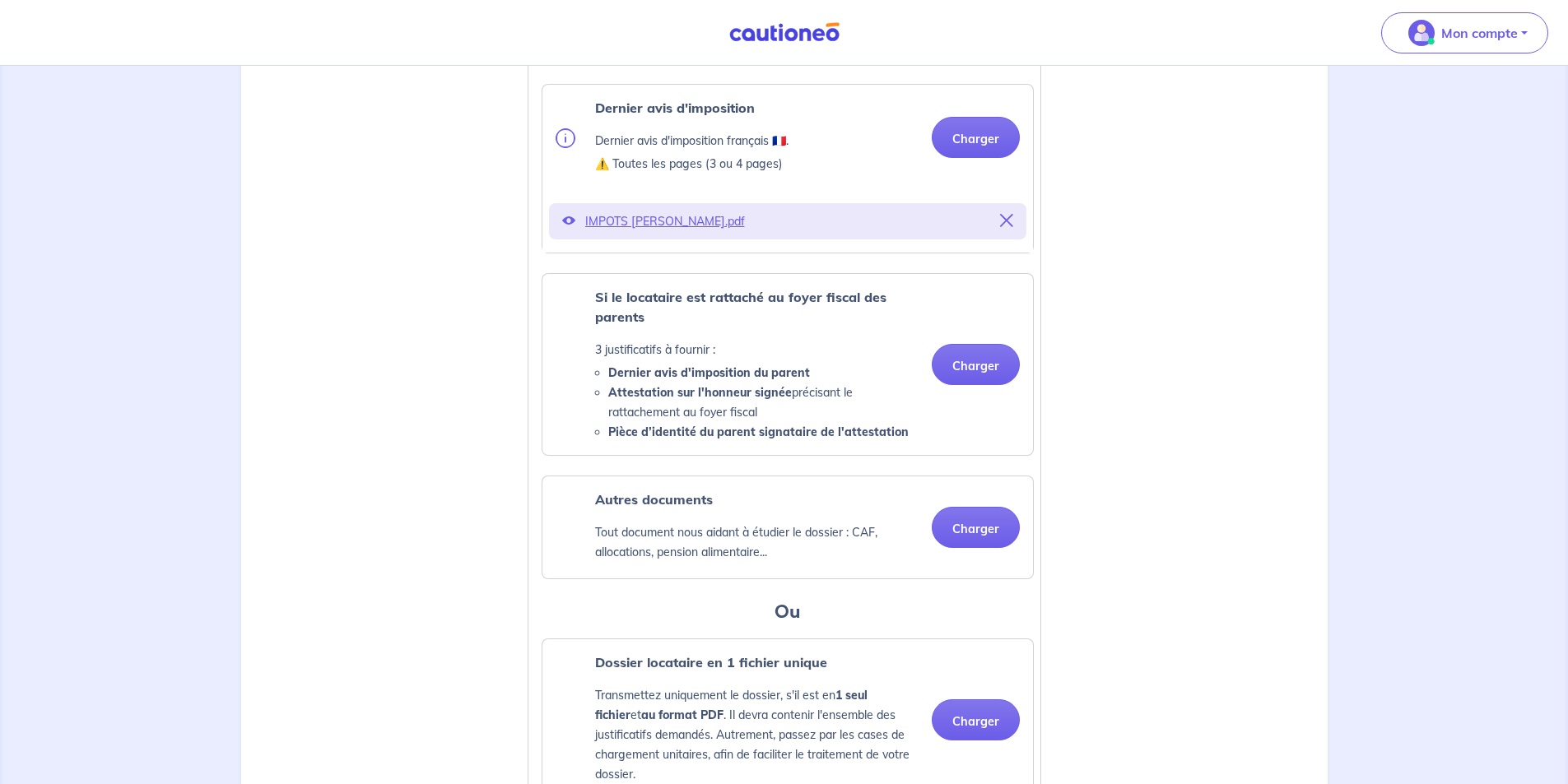
scroll to position [1235, 0]
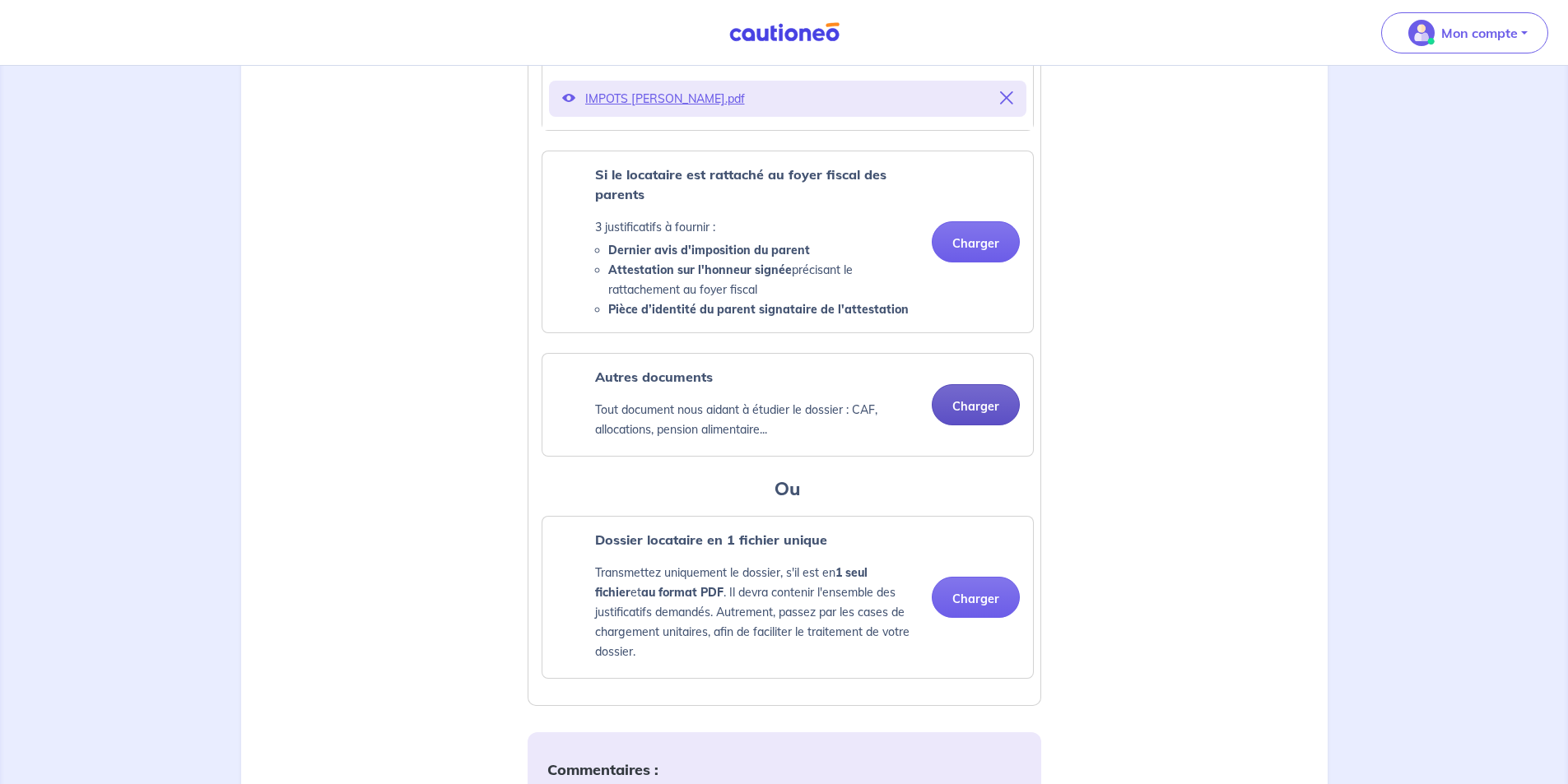
click at [967, 424] on button "Charger" at bounding box center [976, 404] width 88 height 41
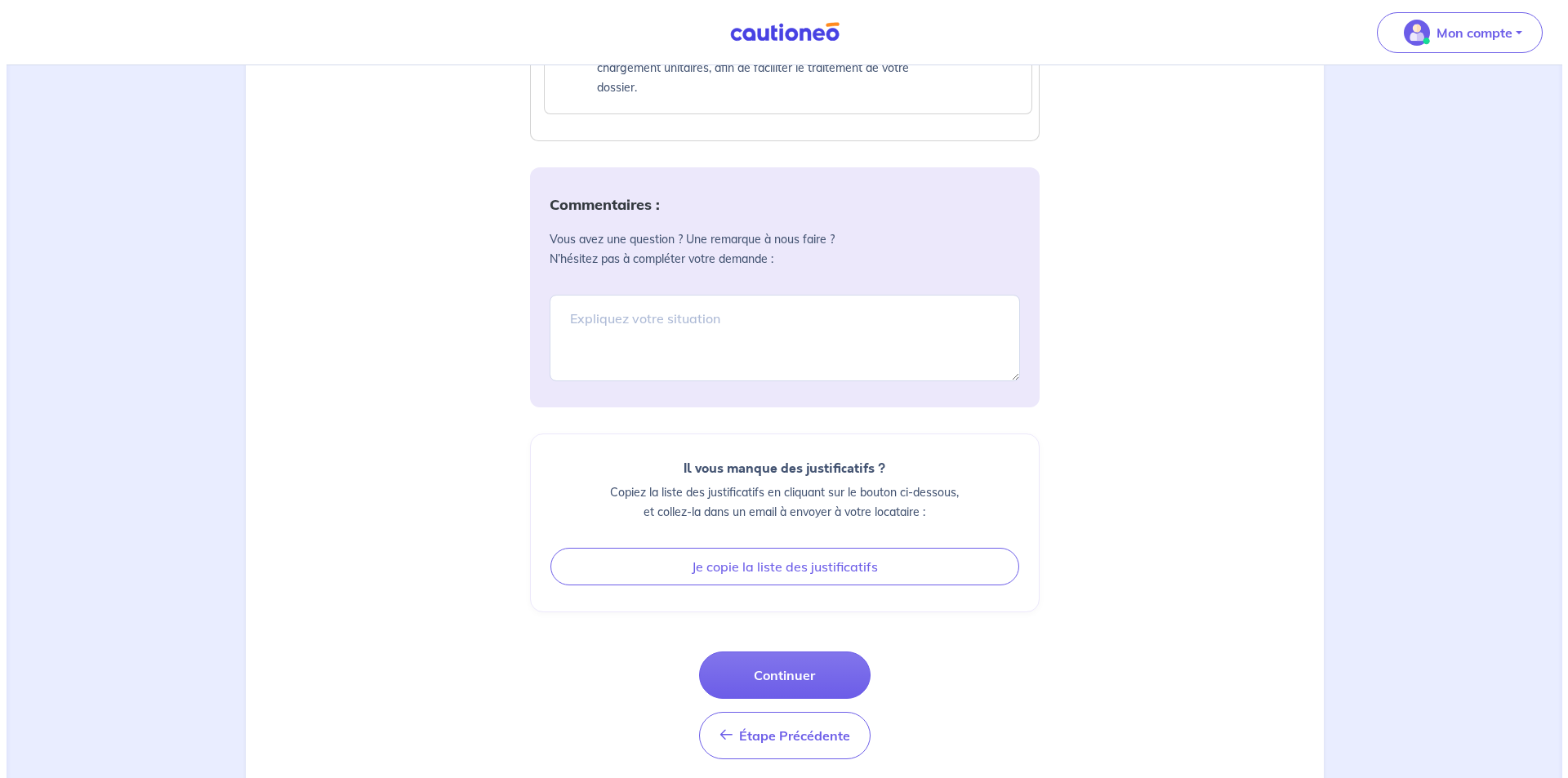
scroll to position [1886, 0]
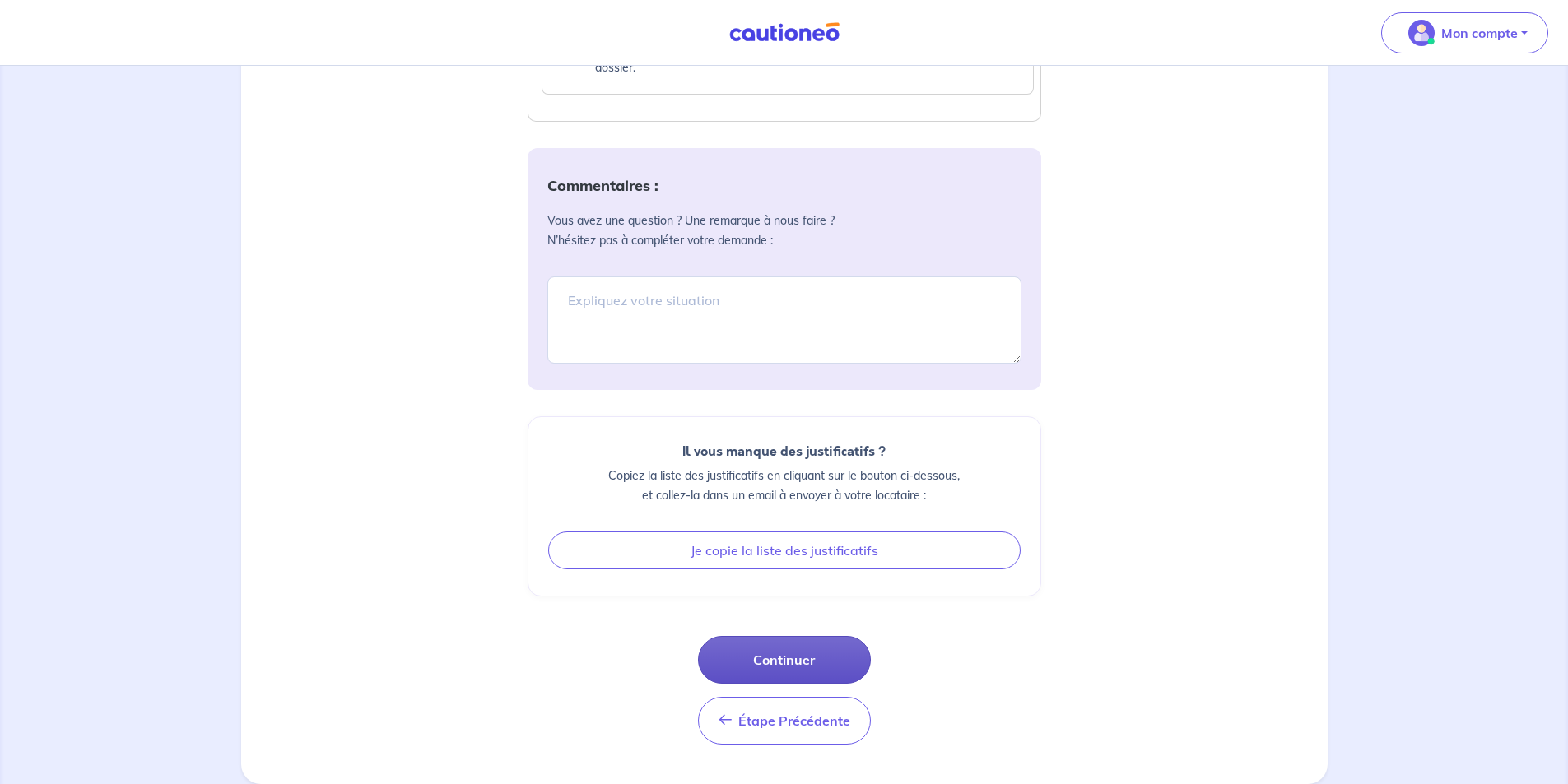
click at [758, 652] on button "Continuer" at bounding box center [784, 660] width 173 height 48
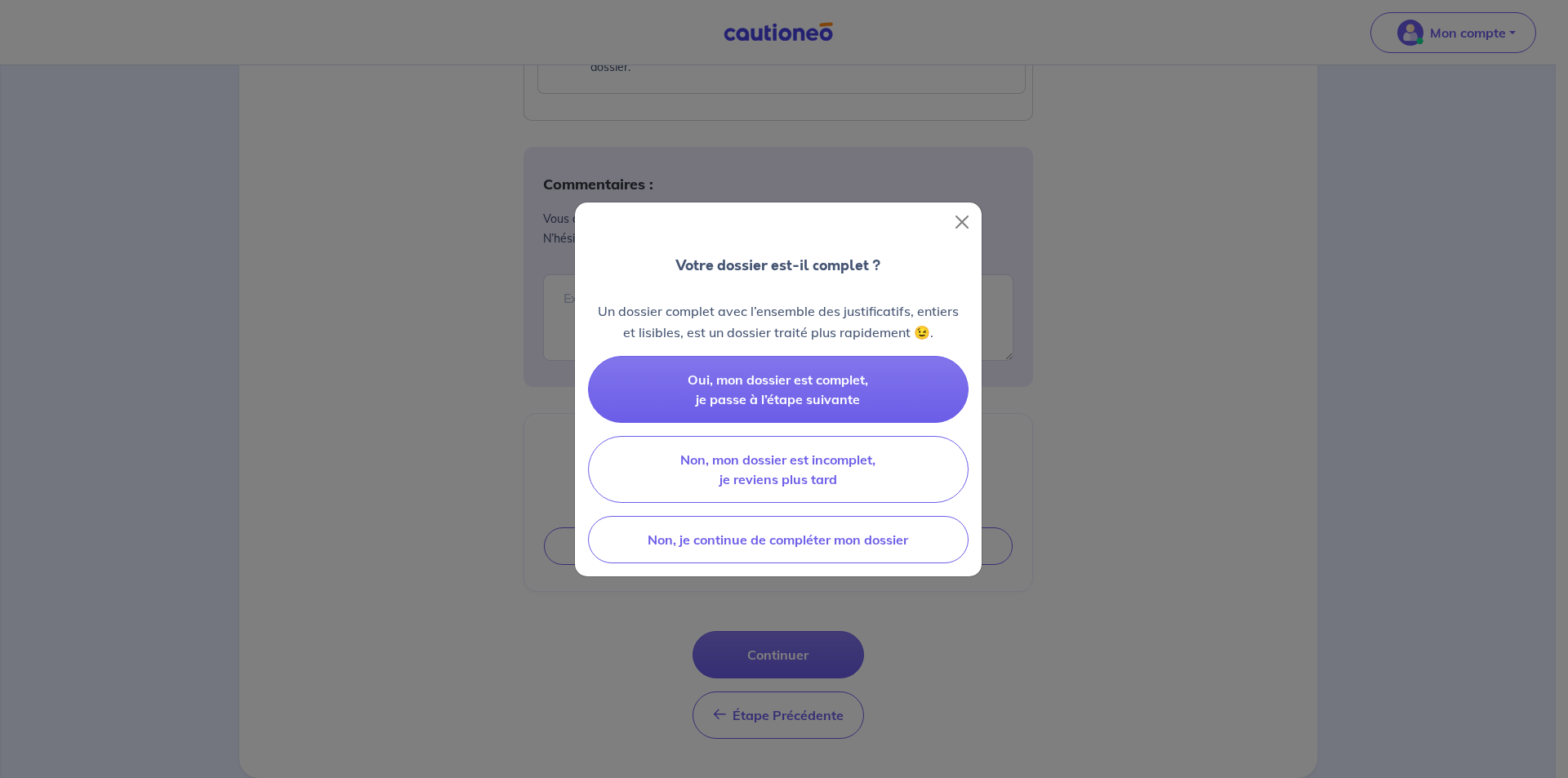
drag, startPoint x: 752, startPoint y: 647, endPoint x: 764, endPoint y: 562, distance: 85.8
click at [752, 646] on div "Votre dossier est-il complet ? Un dossier complet avec l’ensemble des justifica…" at bounding box center [784, 389] width 1568 height 778
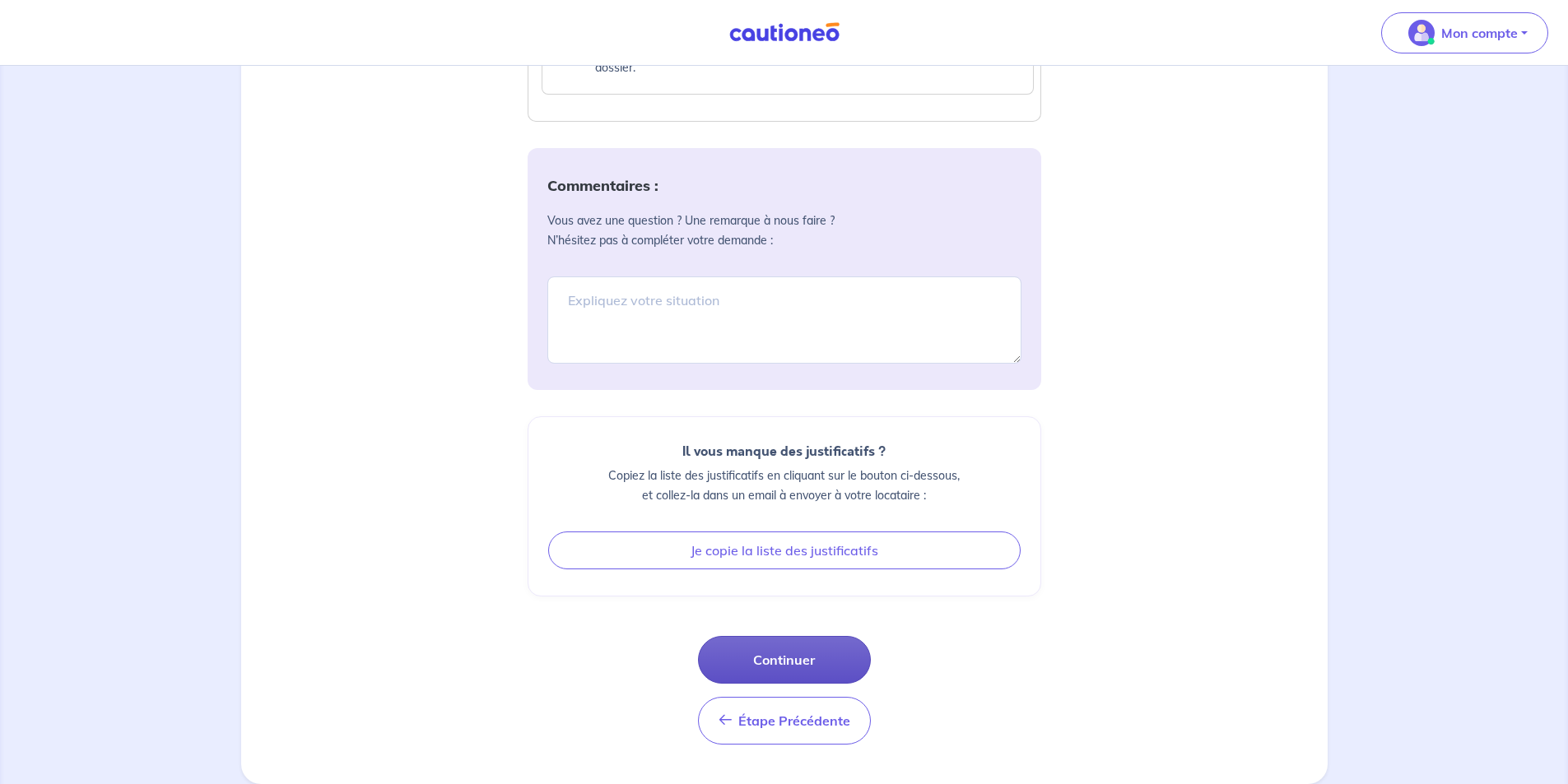
click at [773, 665] on button "Continuer" at bounding box center [784, 660] width 173 height 48
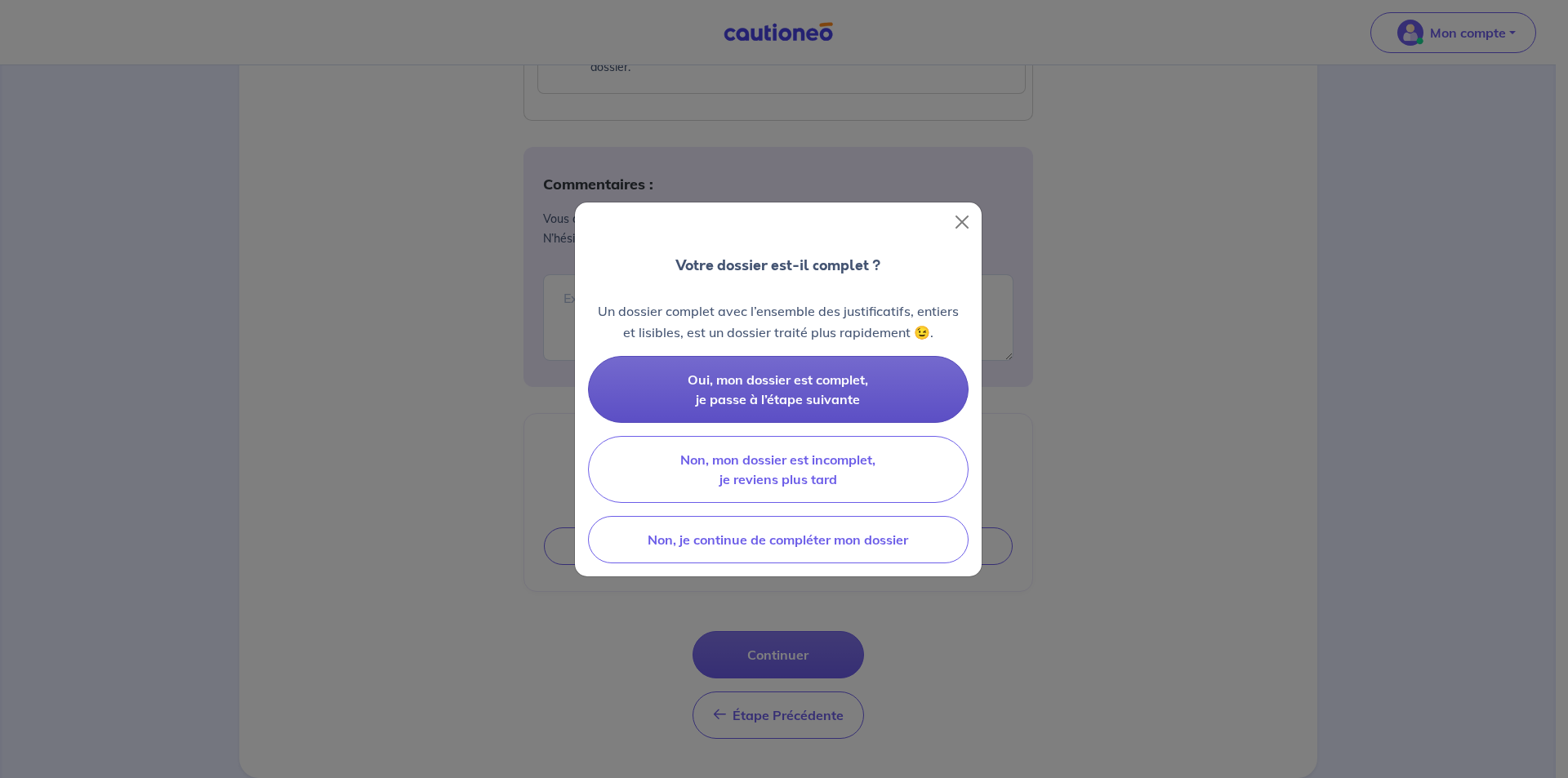
click at [753, 398] on span "Oui, mon dossier est complet, je passe à l’étape suivante" at bounding box center [777, 389] width 180 height 36
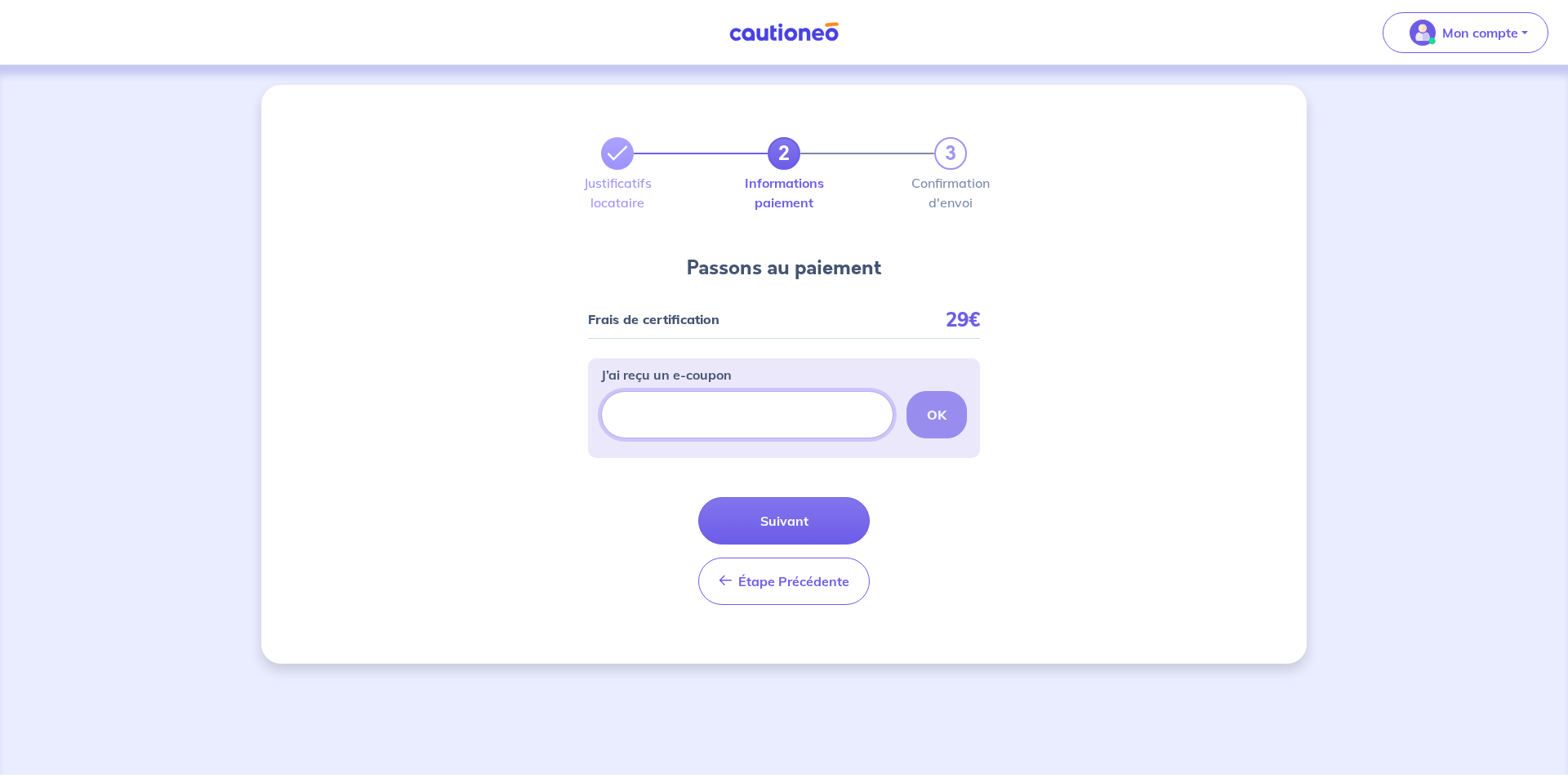
click at [724, 414] on input "J’ai reçu un e-coupon" at bounding box center [747, 415] width 293 height 48
click at [939, 409] on strong "OK" at bounding box center [936, 415] width 19 height 16
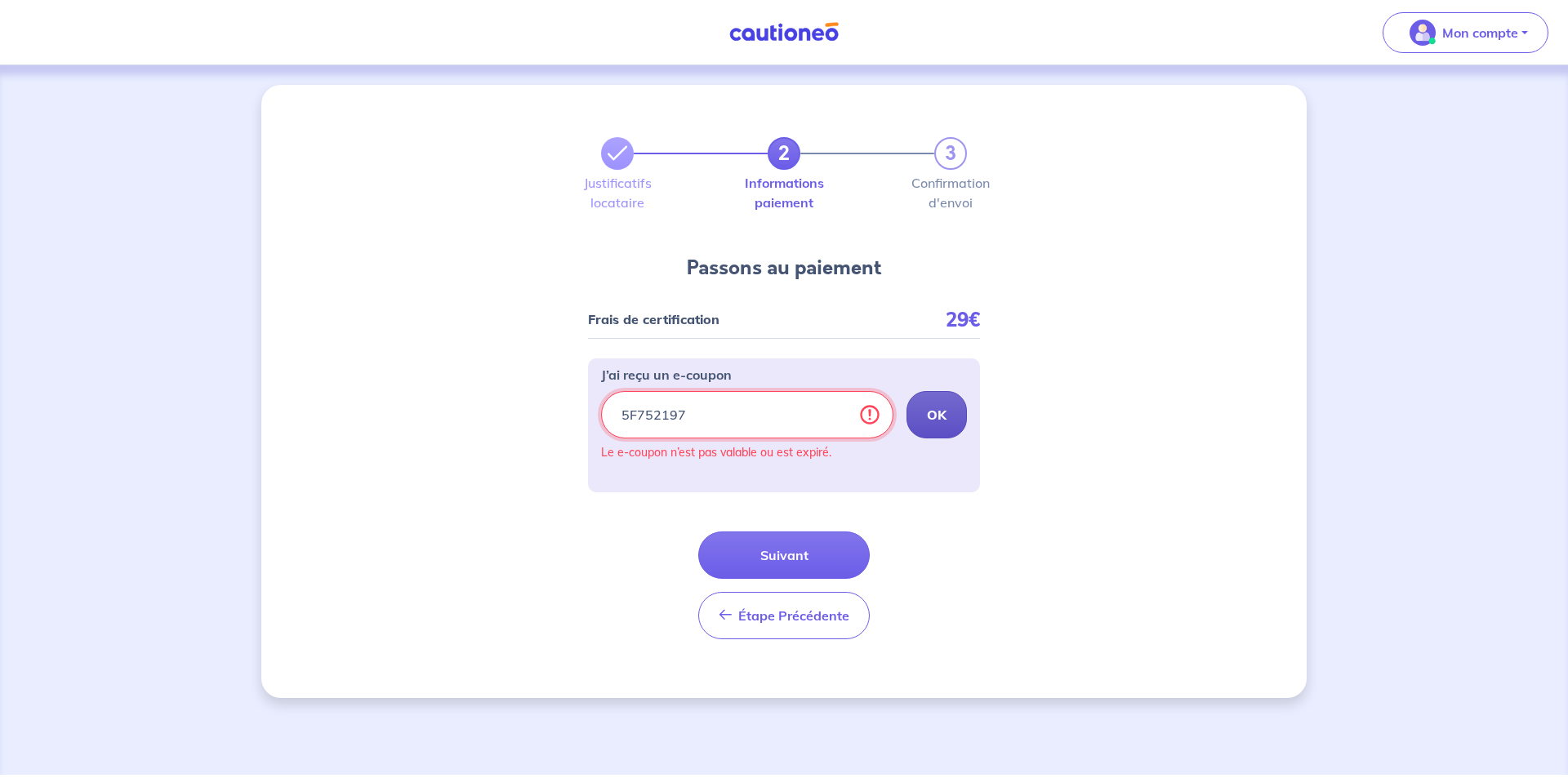
click at [694, 416] on input "5F752197" at bounding box center [747, 415] width 293 height 48
type input "5"
type input "ECOUPON-5F752197"
click at [920, 419] on button "OK" at bounding box center [936, 415] width 60 height 48
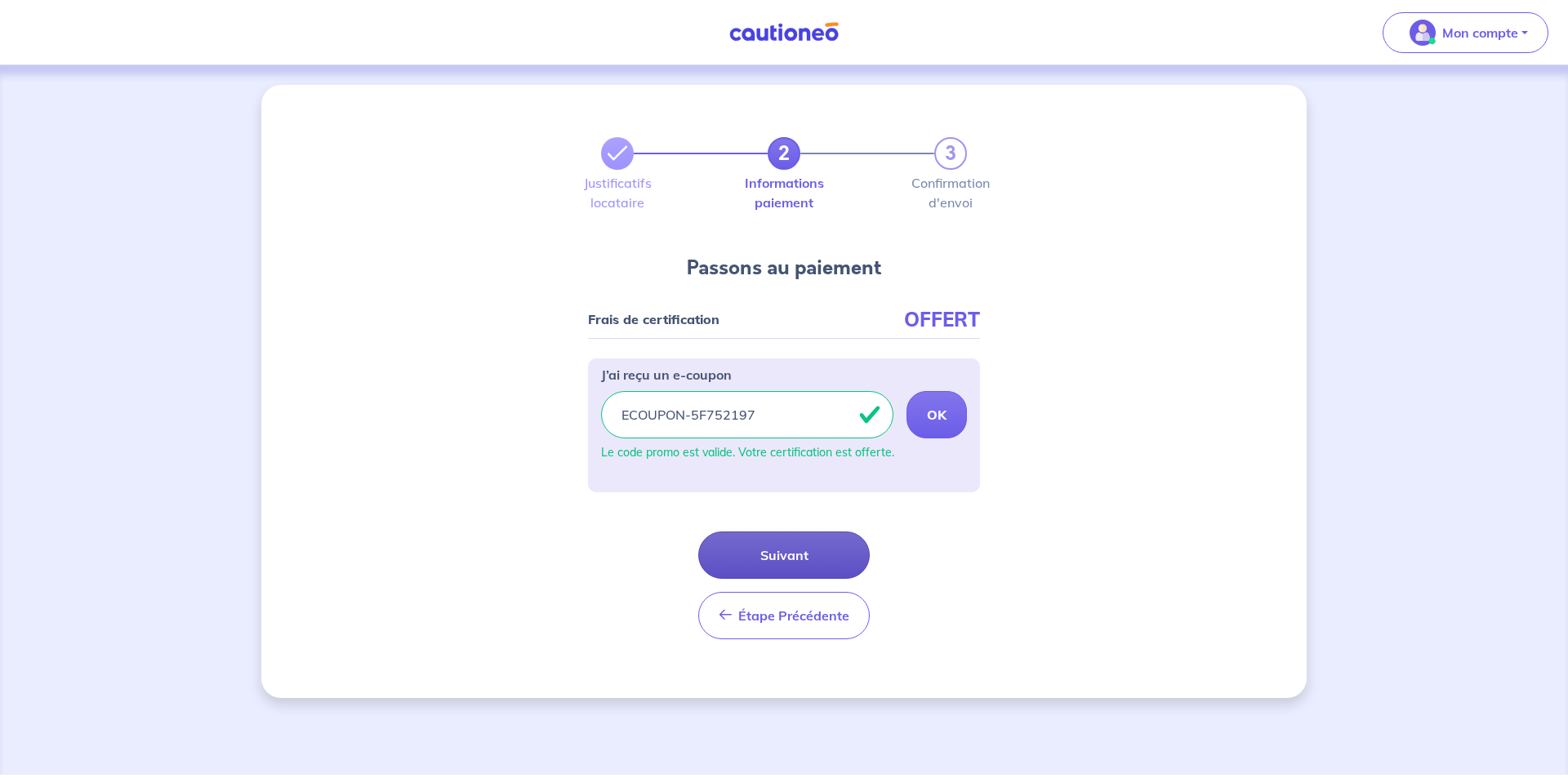
click at [744, 560] on button "Suivant" at bounding box center [784, 555] width 172 height 48
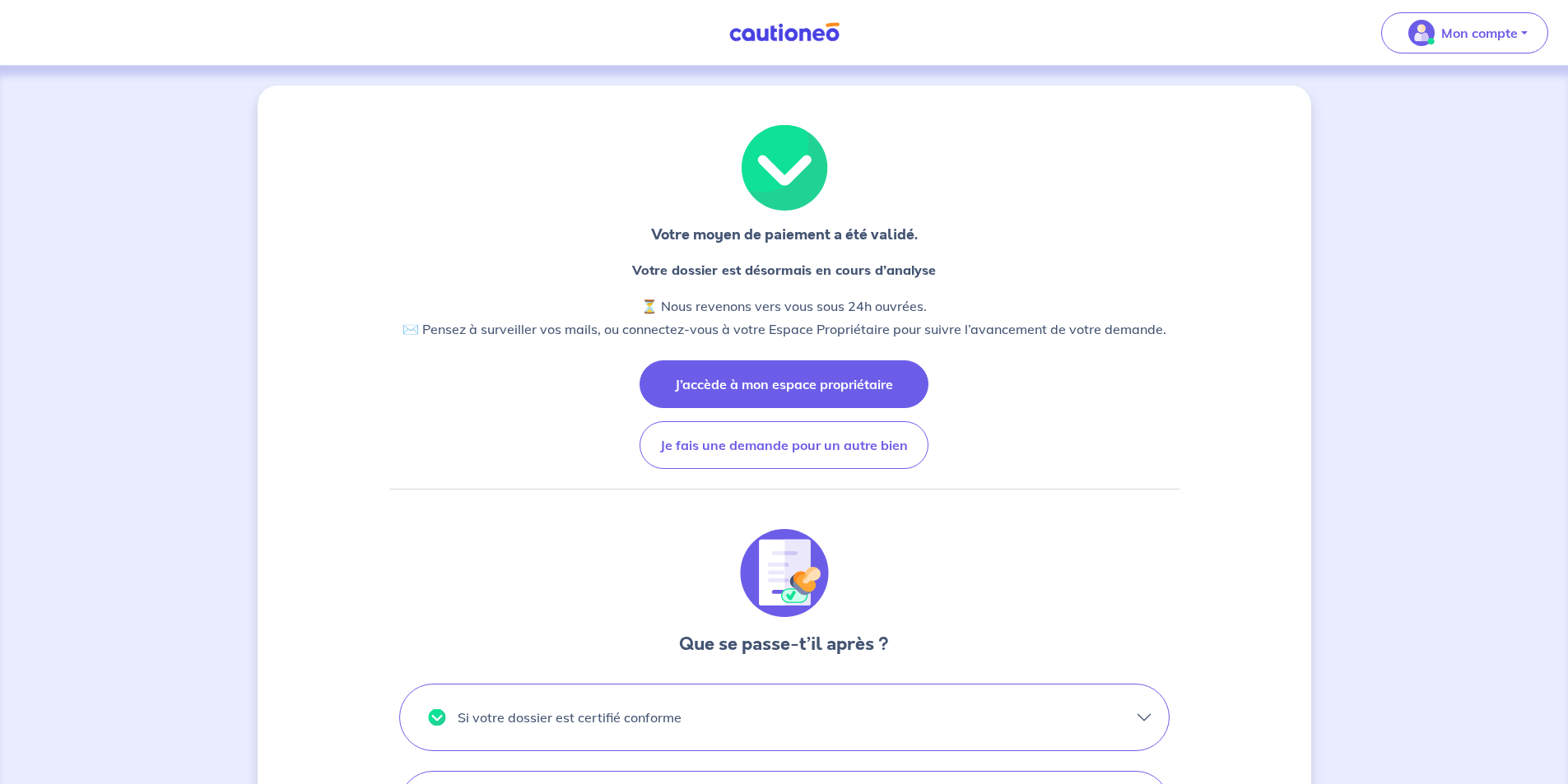
click at [742, 384] on button "J’accède à mon espace propriétaire" at bounding box center [784, 384] width 289 height 48
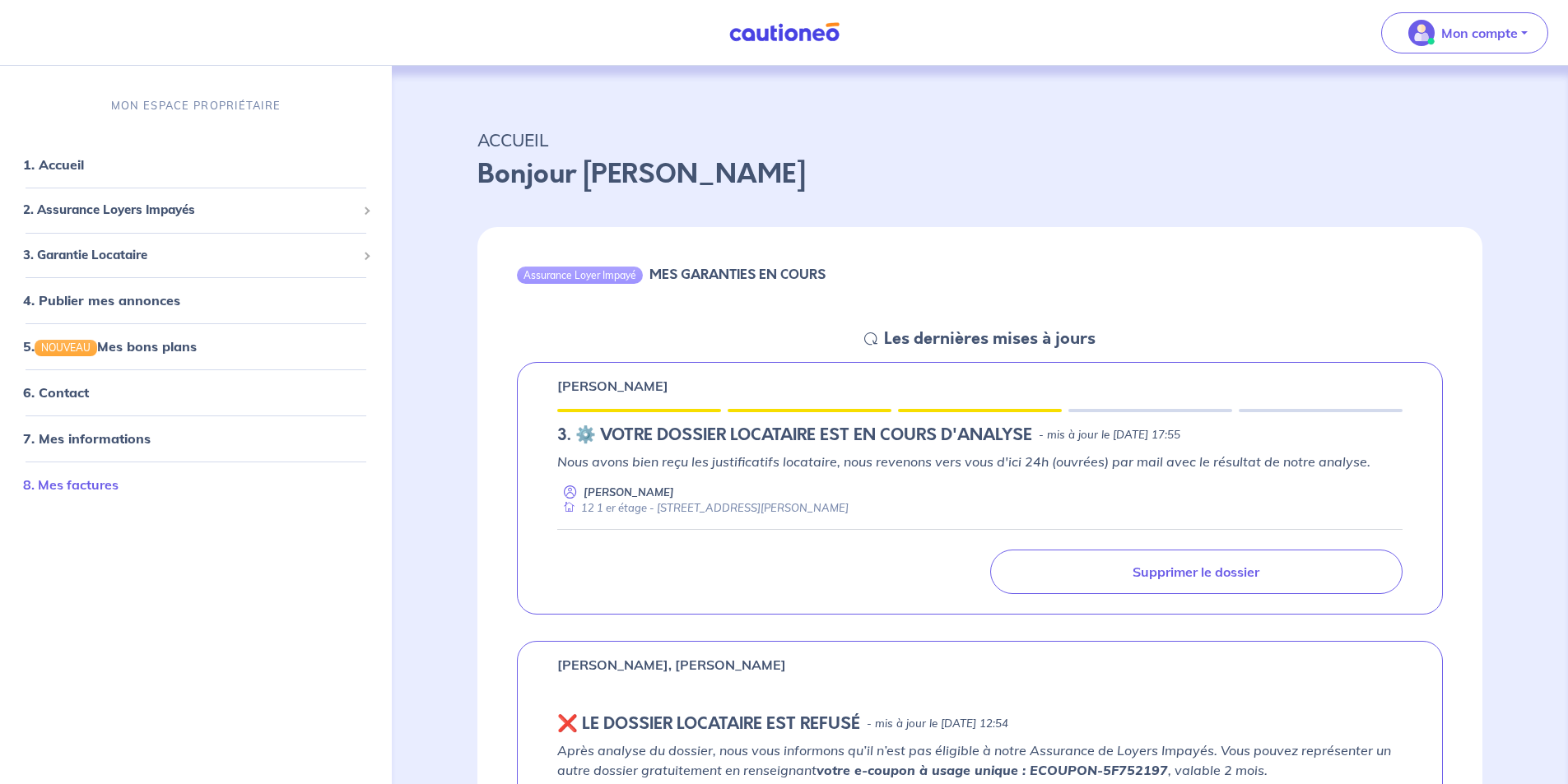
click at [104, 489] on link "8. Mes factures" at bounding box center [71, 486] width 96 height 17
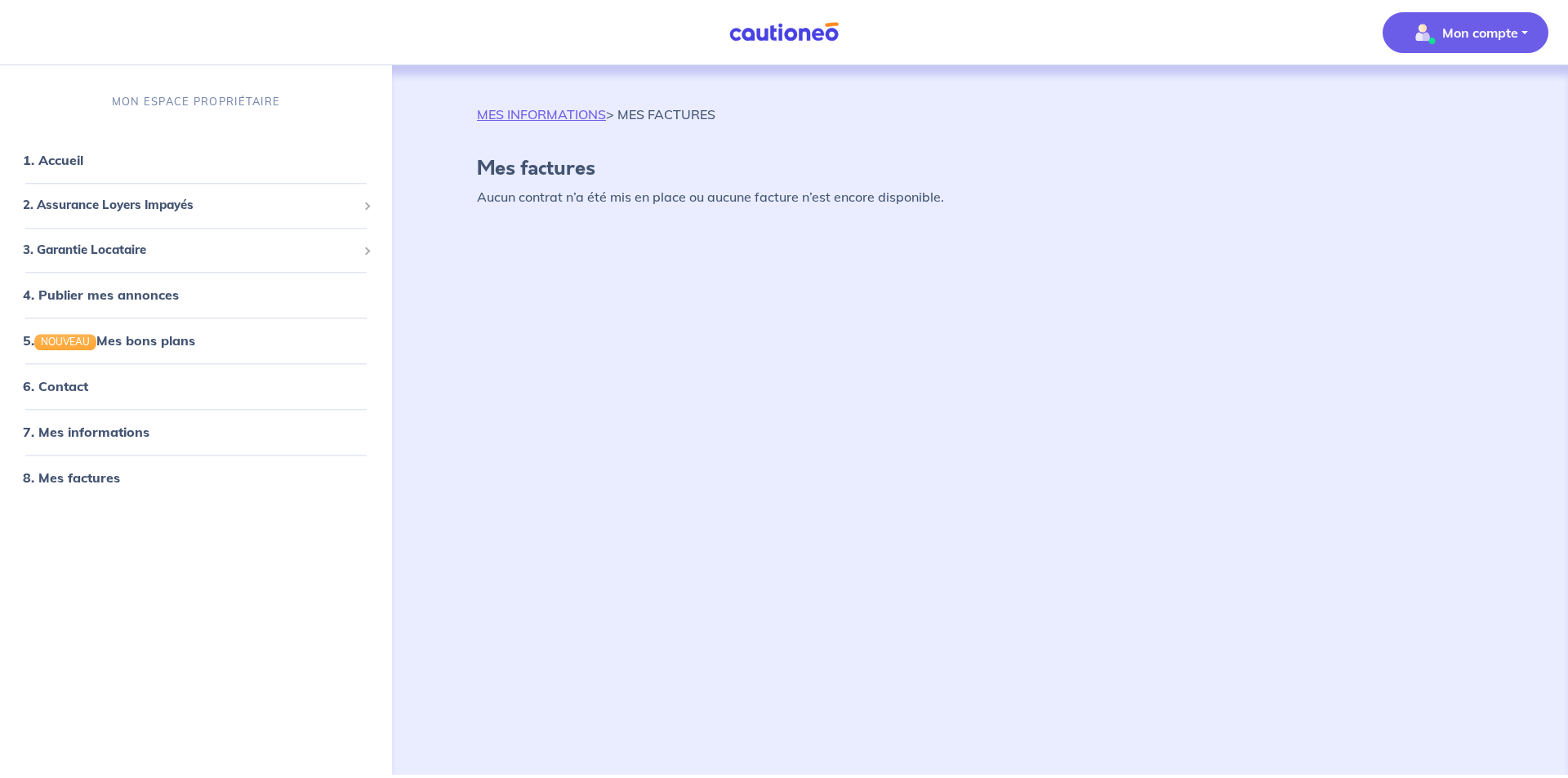
click at [103, 485] on link "8. Mes factures" at bounding box center [71, 478] width 97 height 16
click at [110, 202] on span "2. Assurance Loyers Impayés" at bounding box center [189, 206] width 334 height 19
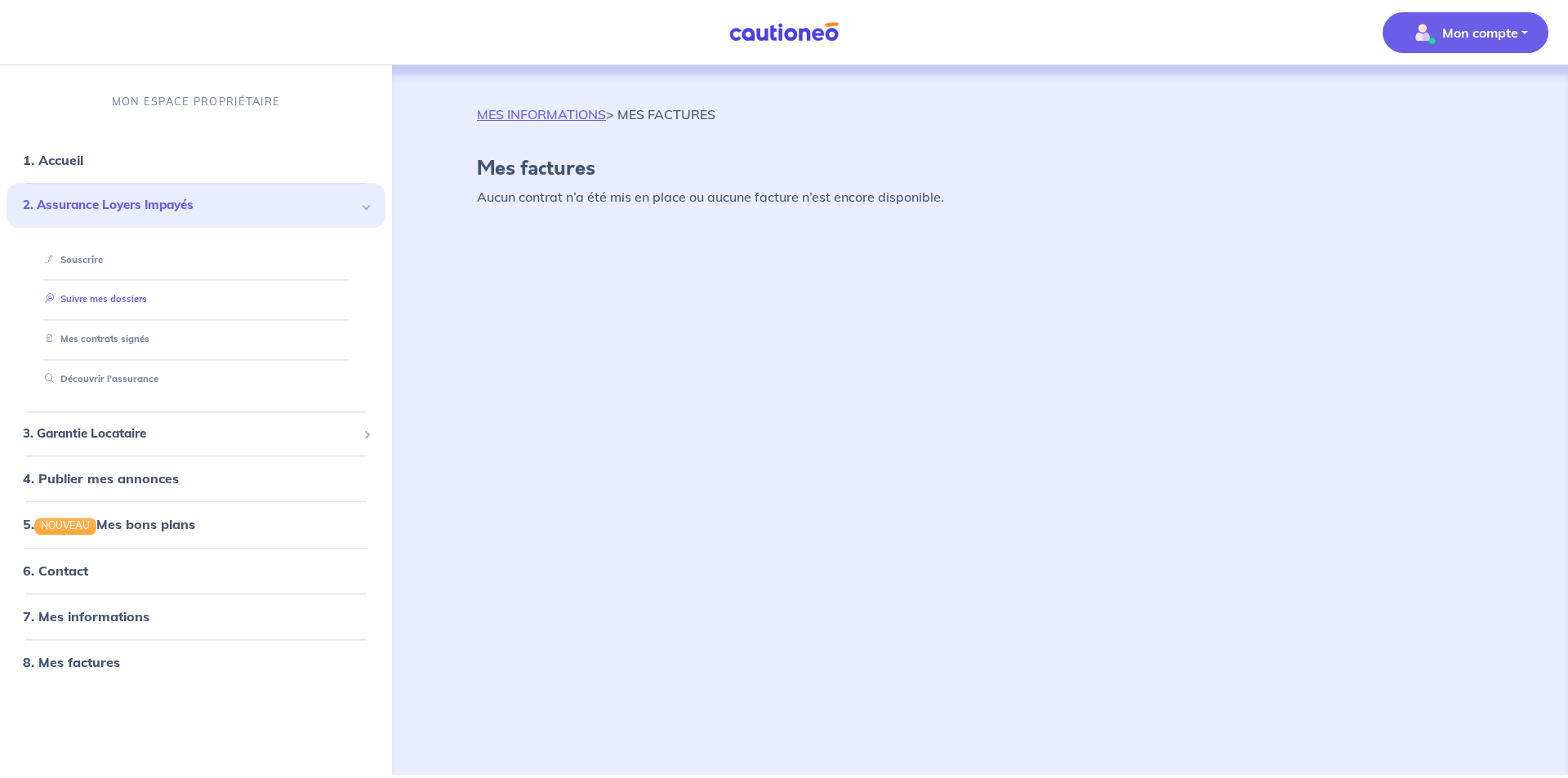
click at [99, 301] on link "Suivre mes dossiers" at bounding box center [92, 299] width 109 height 12
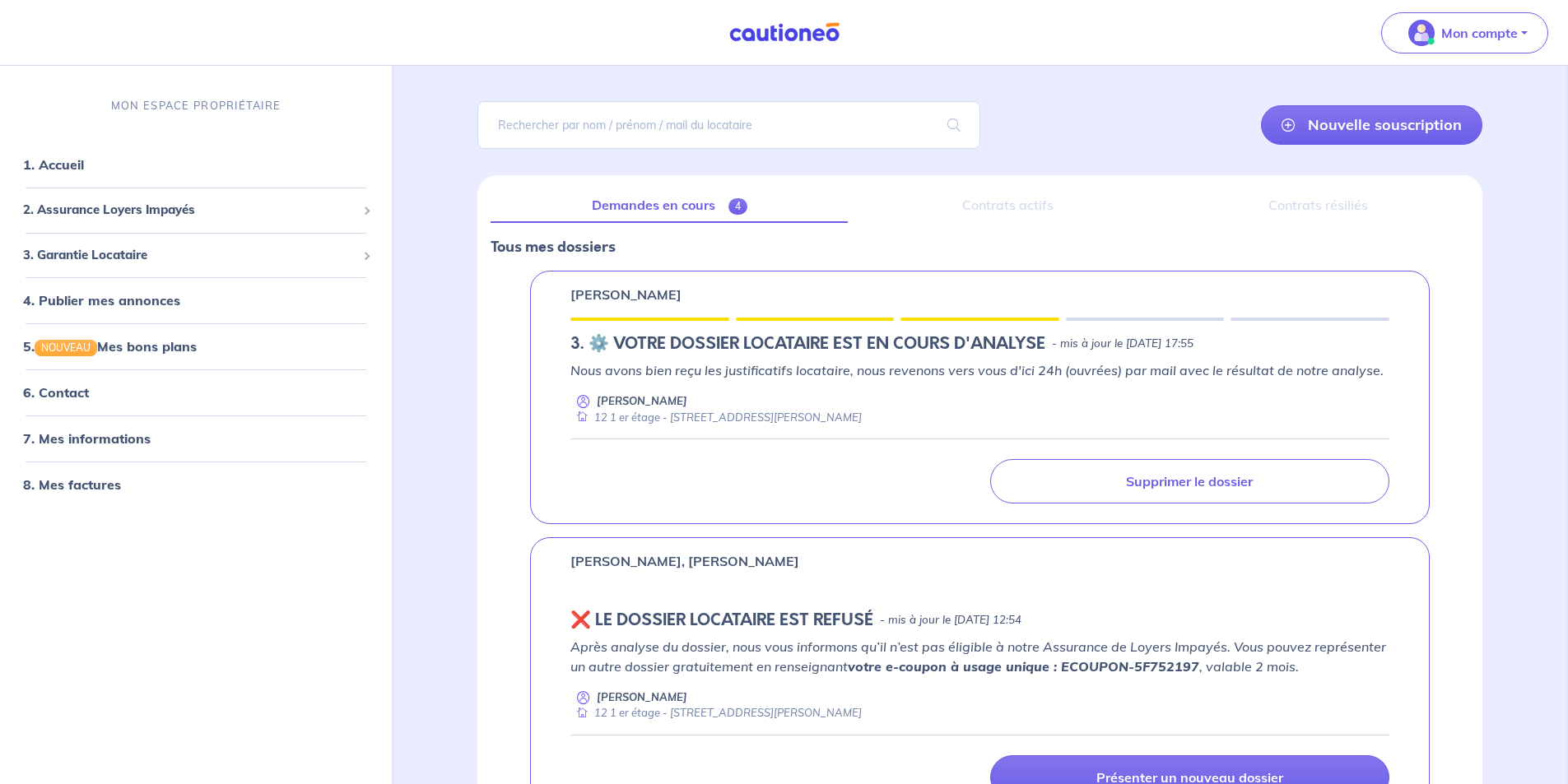
scroll to position [82, 0]
